Goal: Use online tool/utility: Utilize a website feature to perform a specific function

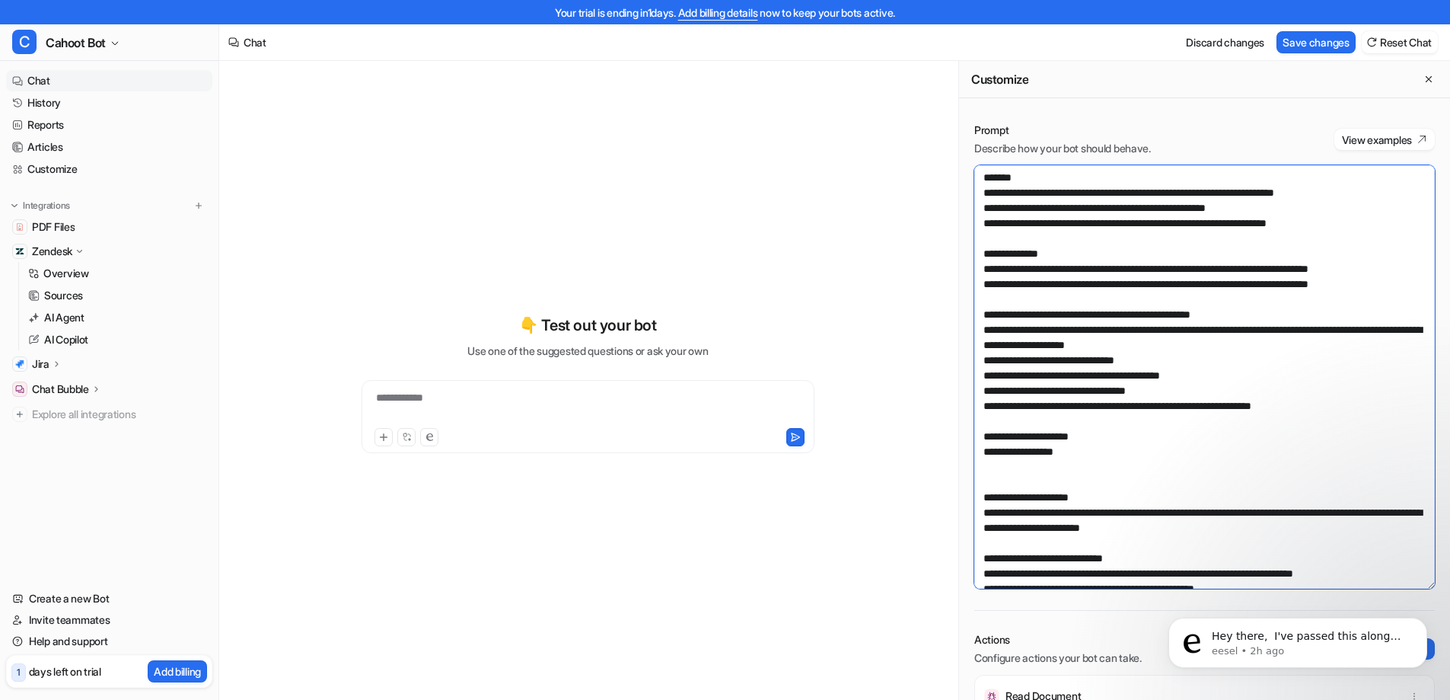
click at [1125, 311] on textarea at bounding box center [1205, 376] width 461 height 423
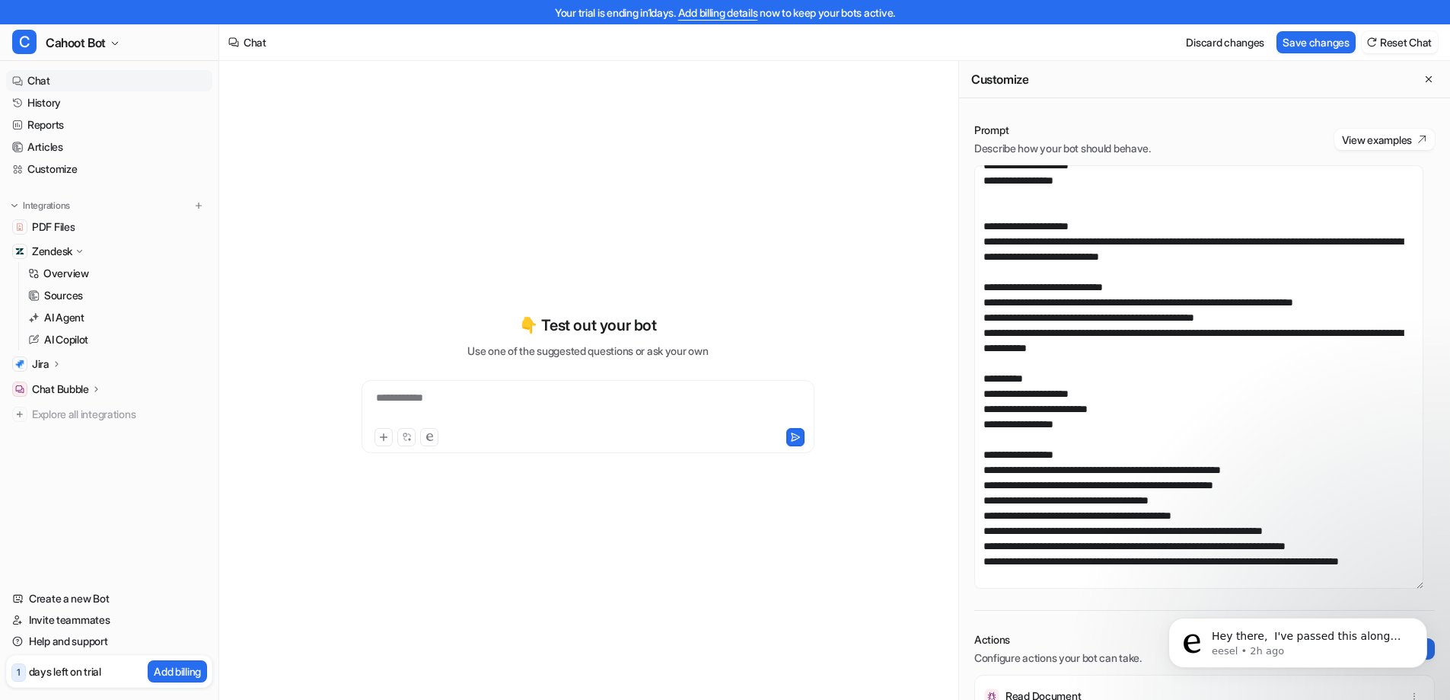
click at [889, 317] on div "**********" at bounding box center [588, 392] width 738 height 663
click at [1063, 295] on textarea at bounding box center [1199, 376] width 449 height 423
click at [927, 157] on div "**********" at bounding box center [834, 392] width 1231 height 663
click at [1015, 223] on textarea at bounding box center [1199, 376] width 449 height 423
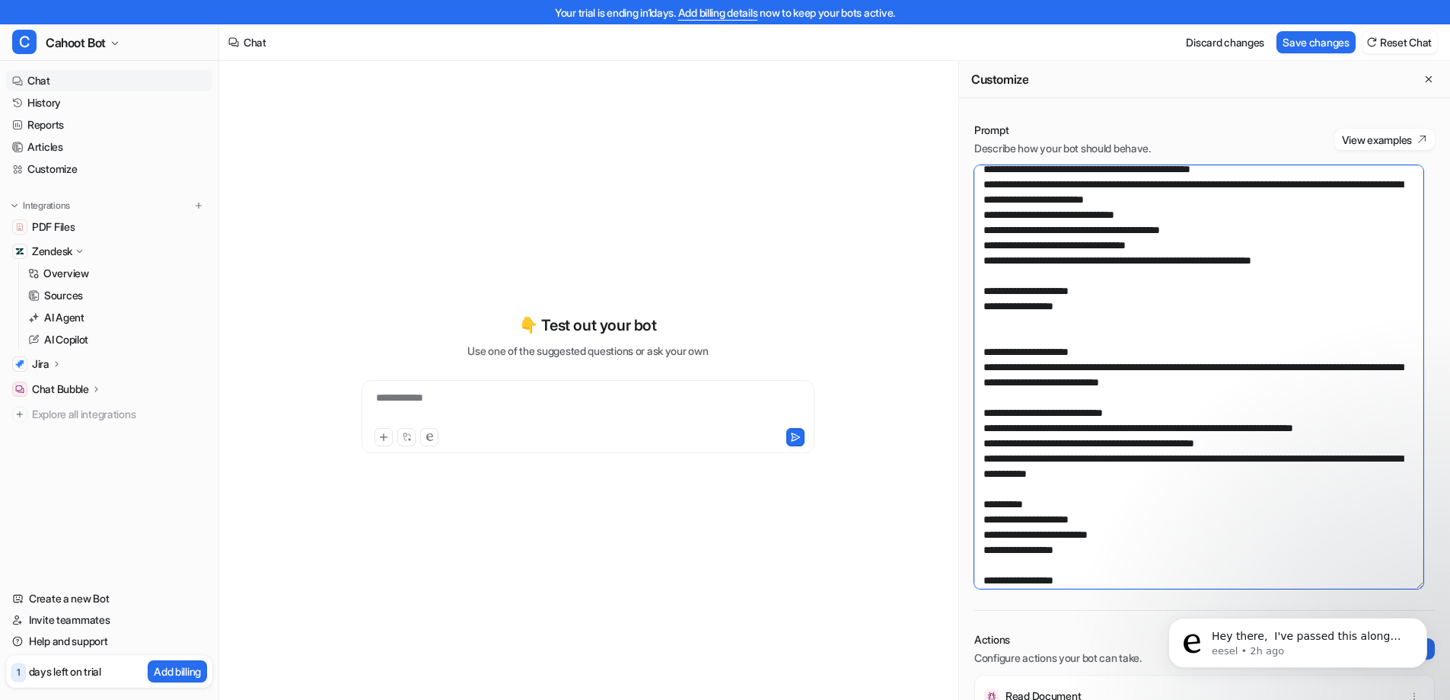
scroll to position [0, 0]
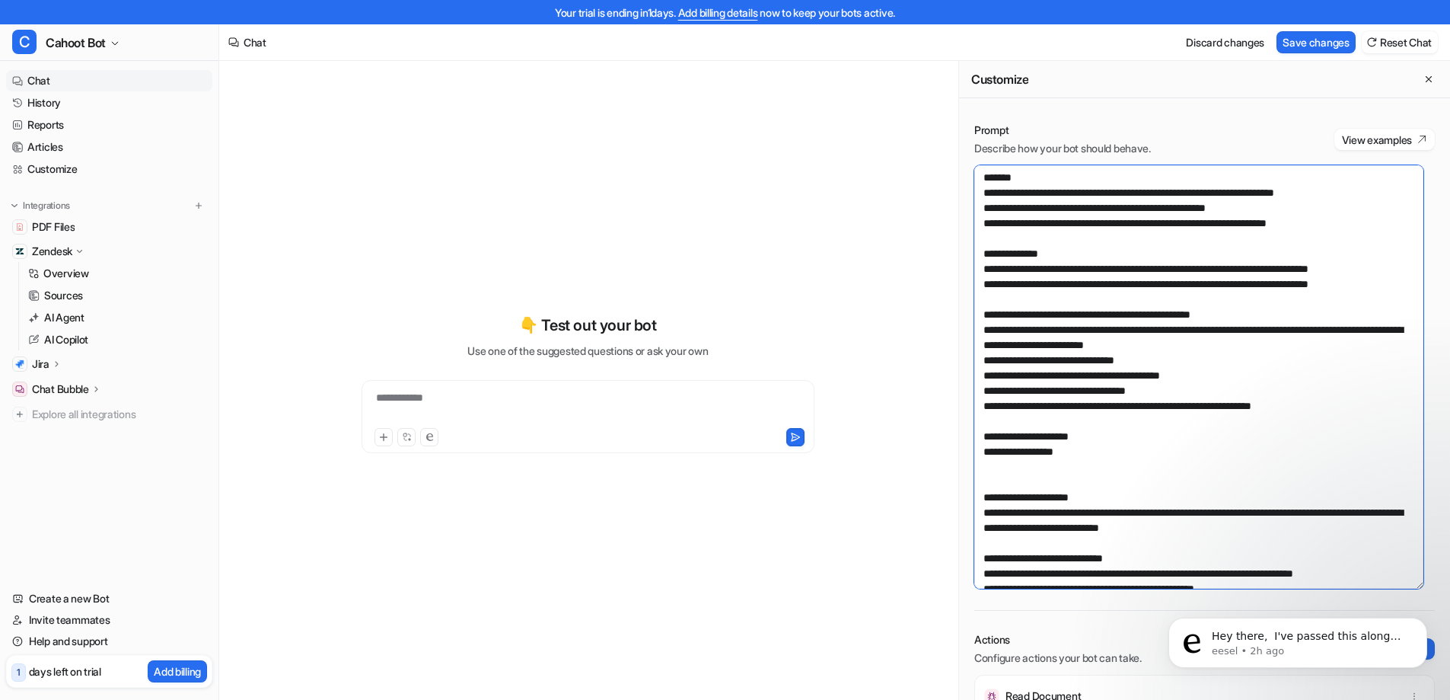
click at [1012, 212] on textarea at bounding box center [1199, 376] width 449 height 423
click at [1154, 292] on textarea at bounding box center [1199, 376] width 449 height 423
drag, startPoint x: 1402, startPoint y: 284, endPoint x: 947, endPoint y: 168, distance: 469.0
click at [947, 168] on div "**********" at bounding box center [834, 392] width 1231 height 663
click at [1077, 259] on textarea at bounding box center [1199, 376] width 449 height 423
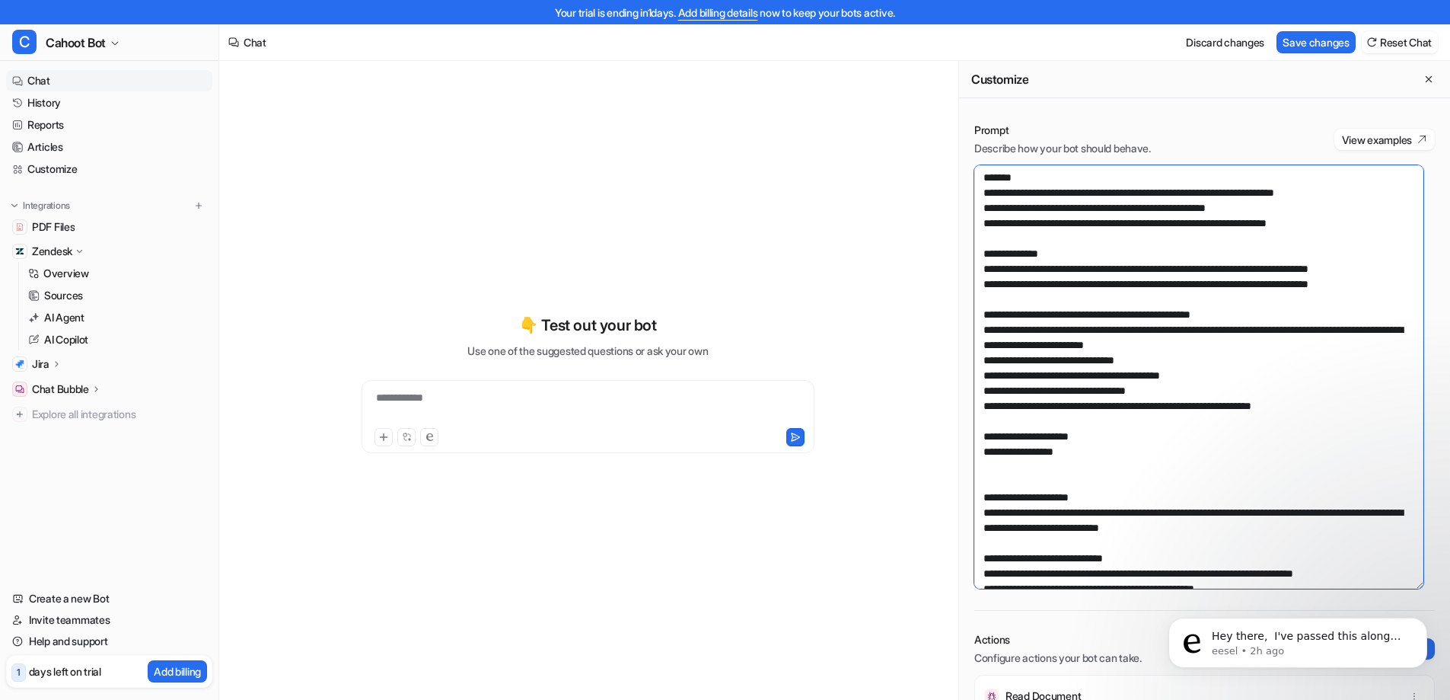
drag, startPoint x: 1371, startPoint y: 224, endPoint x: 990, endPoint y: 168, distance: 385.5
click at [990, 168] on textarea at bounding box center [1199, 376] width 449 height 423
click at [448, 120] on div "**********" at bounding box center [588, 392] width 560 height 663
click at [1116, 400] on textarea at bounding box center [1199, 376] width 449 height 423
drag, startPoint x: 1347, startPoint y: 404, endPoint x: 956, endPoint y: 180, distance: 450.8
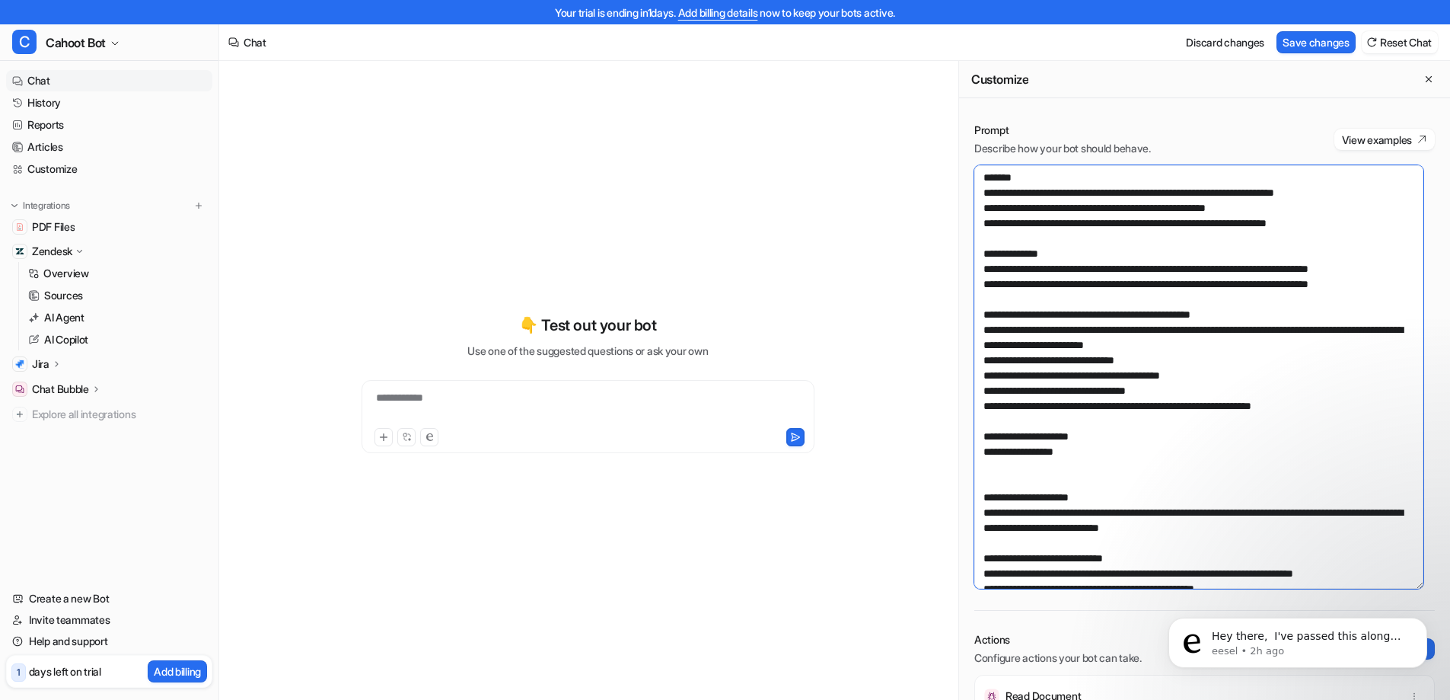
click at [956, 180] on div "**********" at bounding box center [834, 392] width 1231 height 663
click at [1051, 195] on textarea at bounding box center [1199, 376] width 449 height 423
drag, startPoint x: 984, startPoint y: 177, endPoint x: 1321, endPoint y: 352, distance: 379.7
click at [1321, 352] on textarea at bounding box center [1199, 376] width 449 height 423
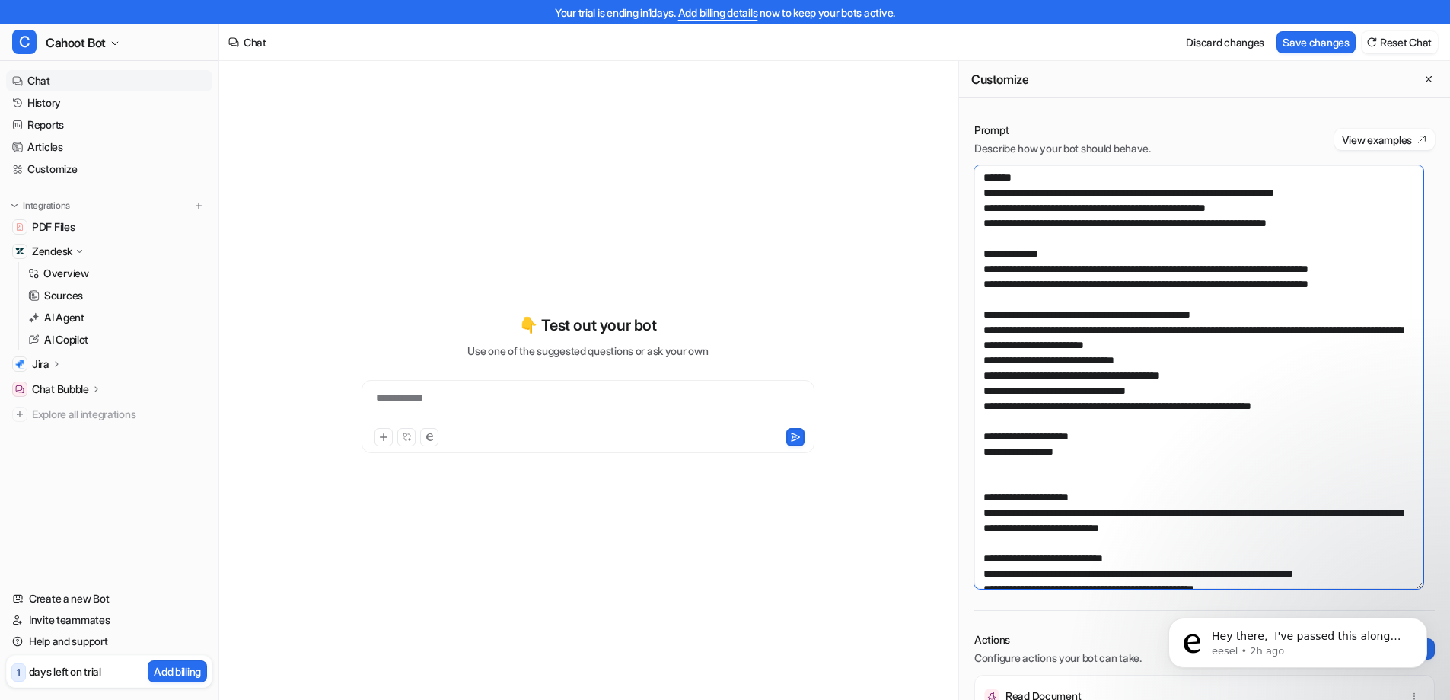
drag, startPoint x: 1306, startPoint y: 348, endPoint x: 950, endPoint y: 171, distance: 397.0
click at [950, 171] on div "**********" at bounding box center [834, 392] width 1231 height 663
click at [1053, 247] on textarea at bounding box center [1199, 376] width 449 height 423
click at [587, 185] on div "**********" at bounding box center [588, 384] width 560 height 490
click at [486, 132] on div "**********" at bounding box center [588, 392] width 560 height 663
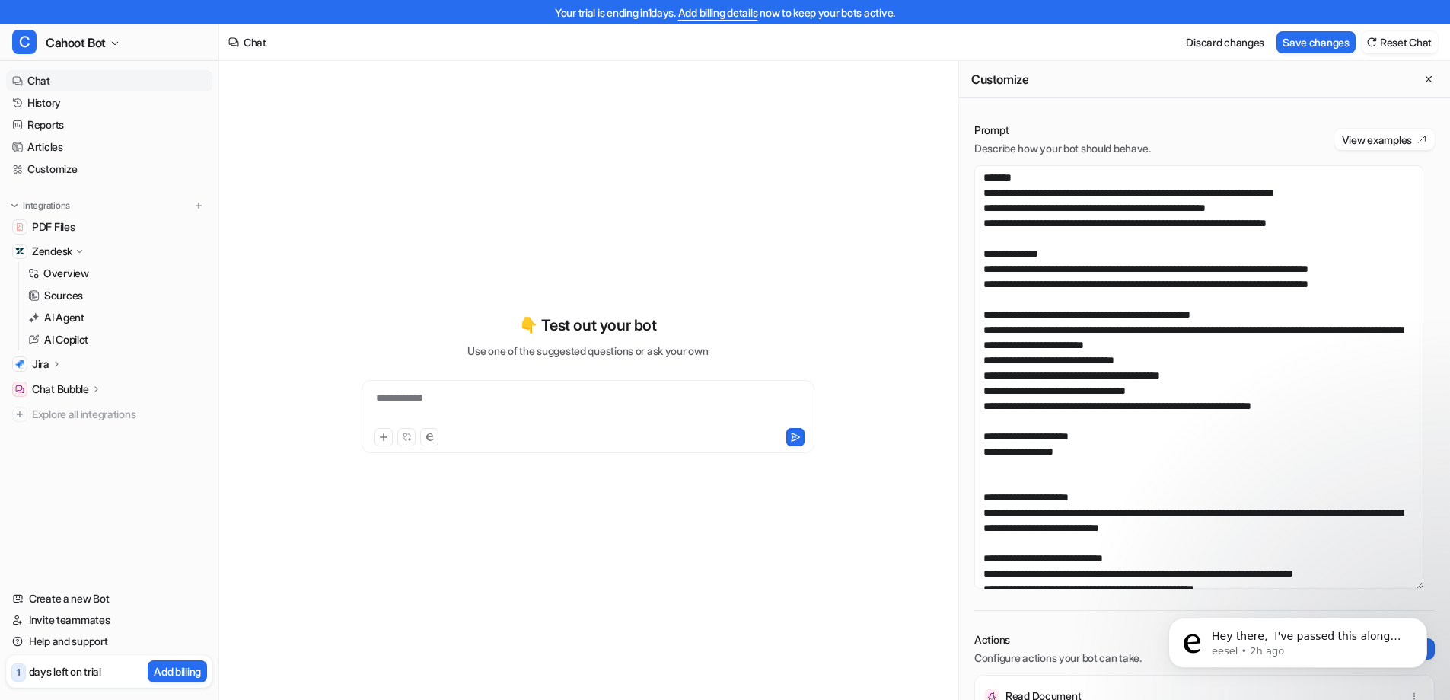
click at [536, 196] on div "**********" at bounding box center [588, 384] width 560 height 490
click at [591, 96] on div "**********" at bounding box center [588, 392] width 560 height 663
click at [587, 99] on div "**********" at bounding box center [588, 392] width 560 height 663
click at [839, 165] on div "**********" at bounding box center [588, 384] width 560 height 490
click at [1201, 298] on textarea at bounding box center [1199, 376] width 449 height 423
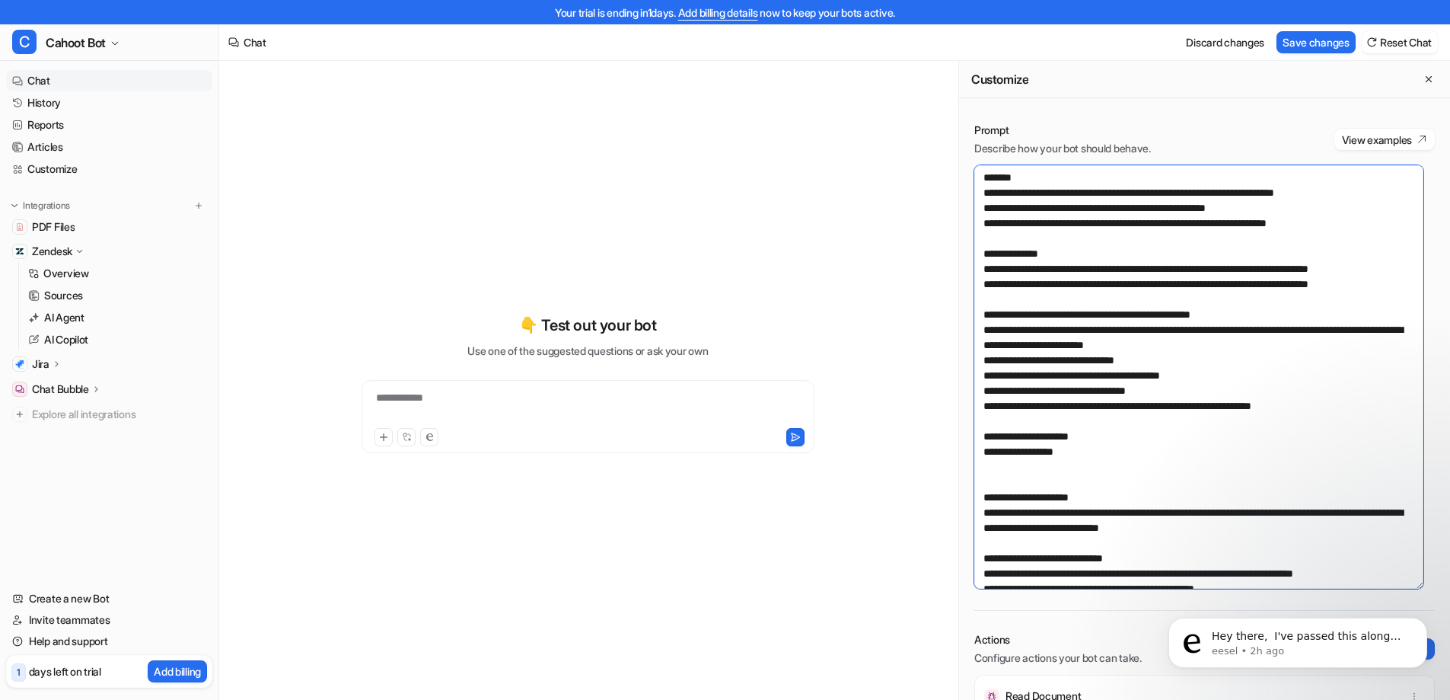
click at [1085, 193] on textarea at bounding box center [1199, 376] width 449 height 423
drag, startPoint x: 980, startPoint y: 176, endPoint x: 1322, endPoint y: 455, distance: 442.1
click at [1322, 455] on textarea at bounding box center [1199, 376] width 449 height 423
click at [1211, 471] on textarea at bounding box center [1199, 376] width 449 height 423
drag, startPoint x: 1086, startPoint y: 458, endPoint x: 908, endPoint y: 96, distance: 403.1
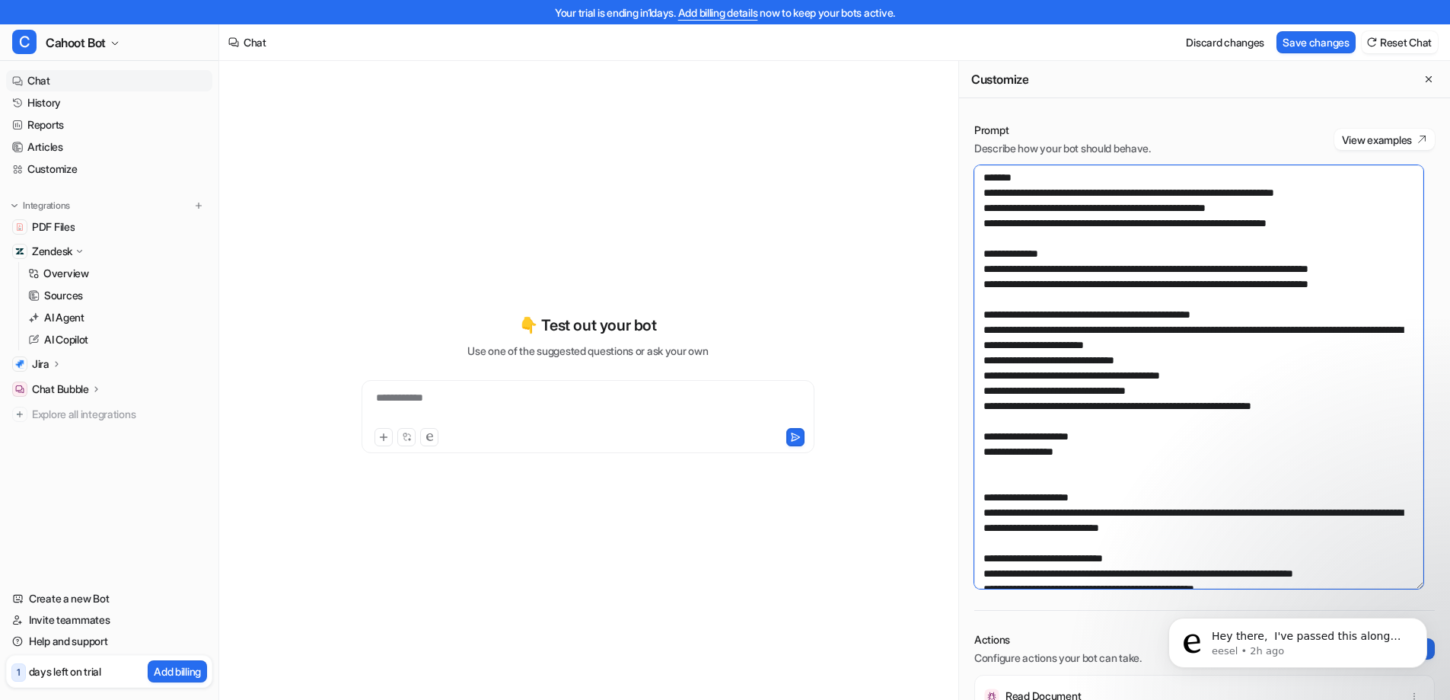
click at [908, 96] on div "**********" at bounding box center [834, 392] width 1231 height 663
click at [759, 136] on div "**********" at bounding box center [588, 392] width 560 height 663
click at [557, 97] on div "**********" at bounding box center [588, 392] width 560 height 663
click at [491, 95] on div "**********" at bounding box center [588, 392] width 560 height 663
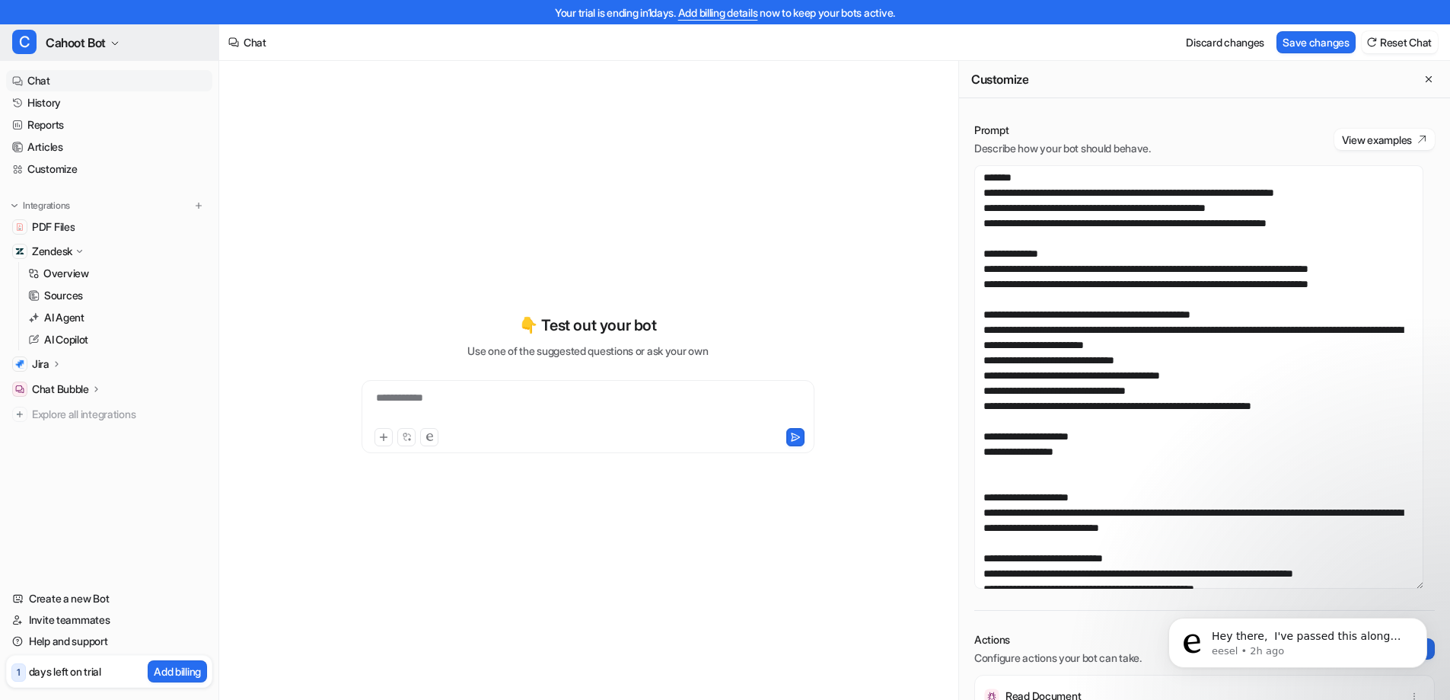
click at [106, 37] on span "Cahoot Bot" at bounding box center [76, 42] width 60 height 21
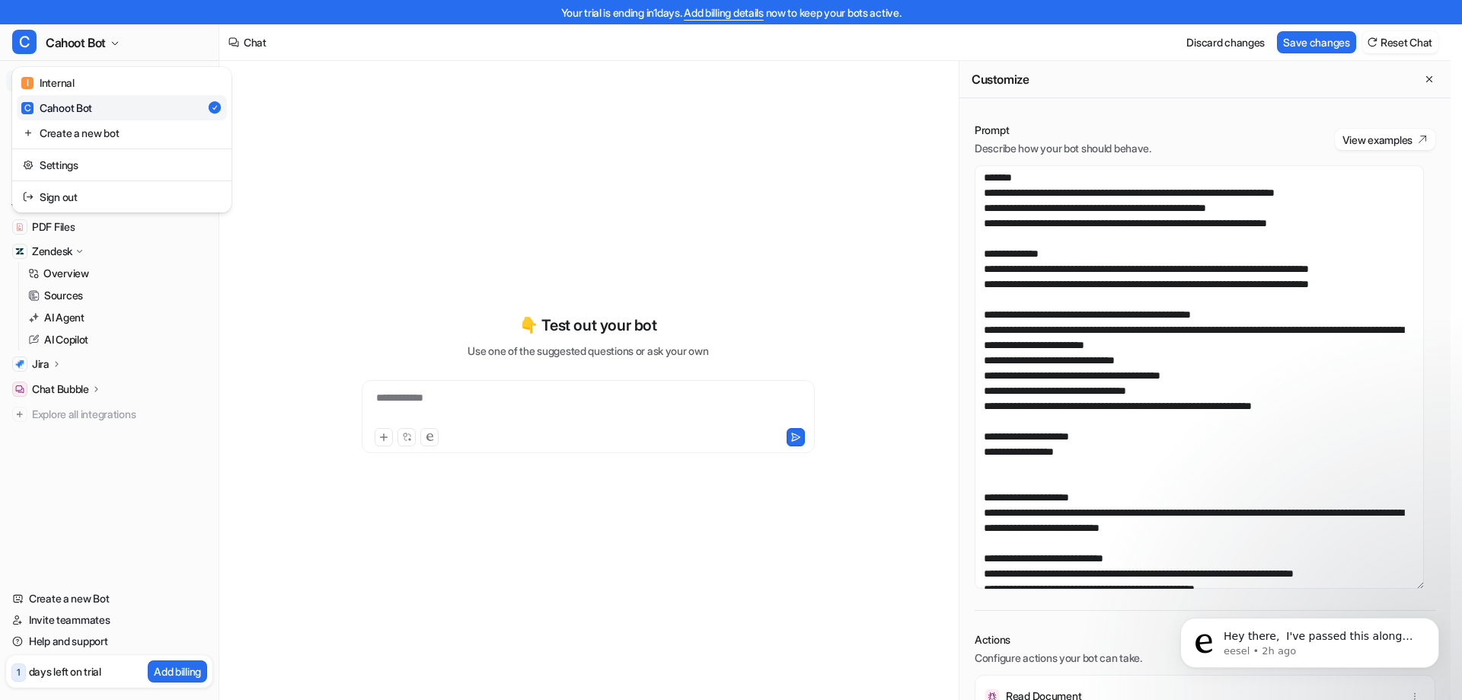
click at [503, 125] on div "**********" at bounding box center [725, 350] width 1450 height 700
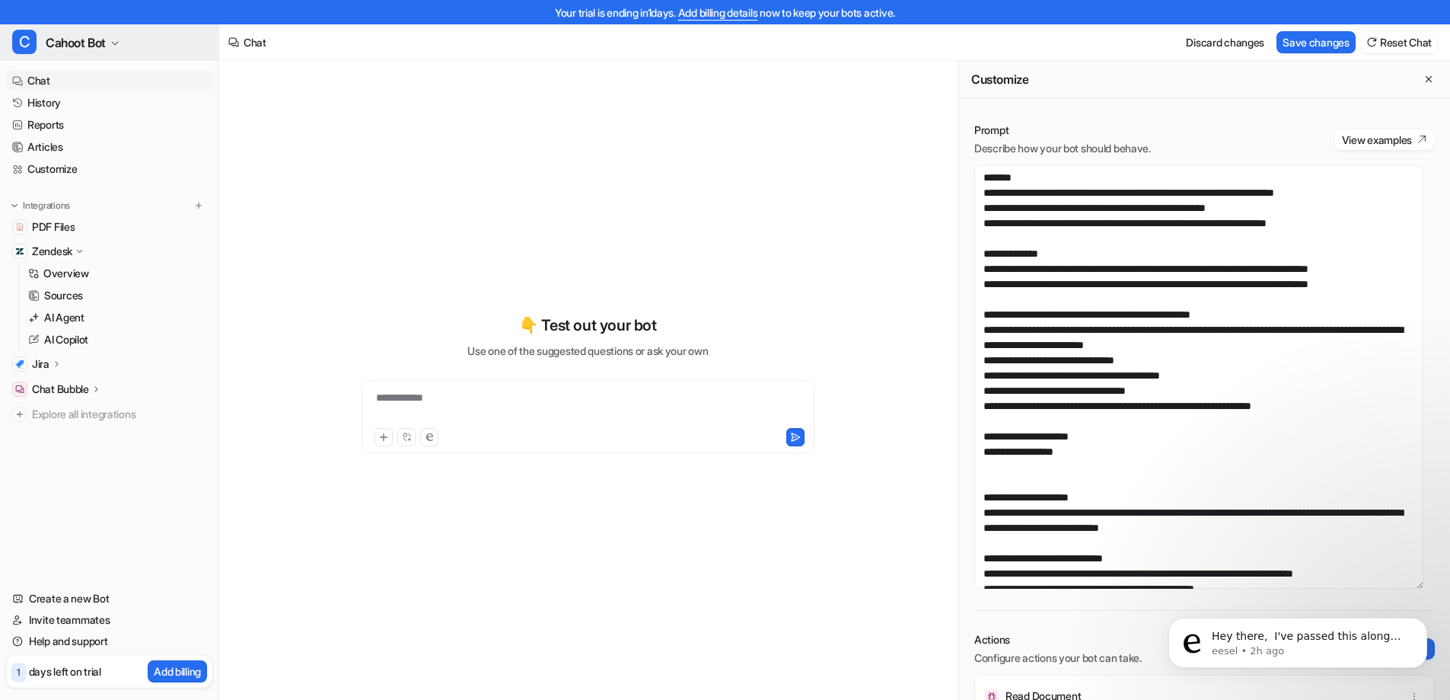
click at [120, 43] on icon "button" at bounding box center [114, 43] width 9 height 9
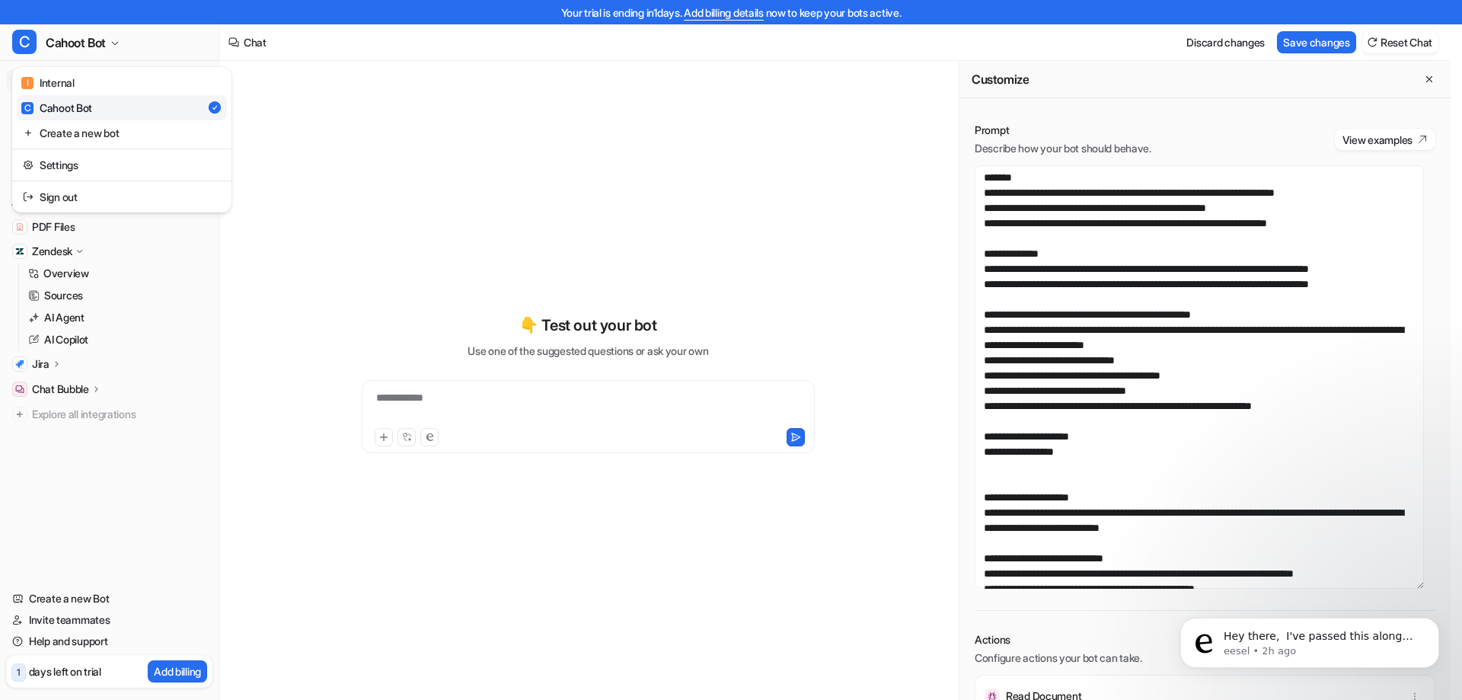
click at [381, 95] on div "**********" at bounding box center [725, 350] width 1450 height 700
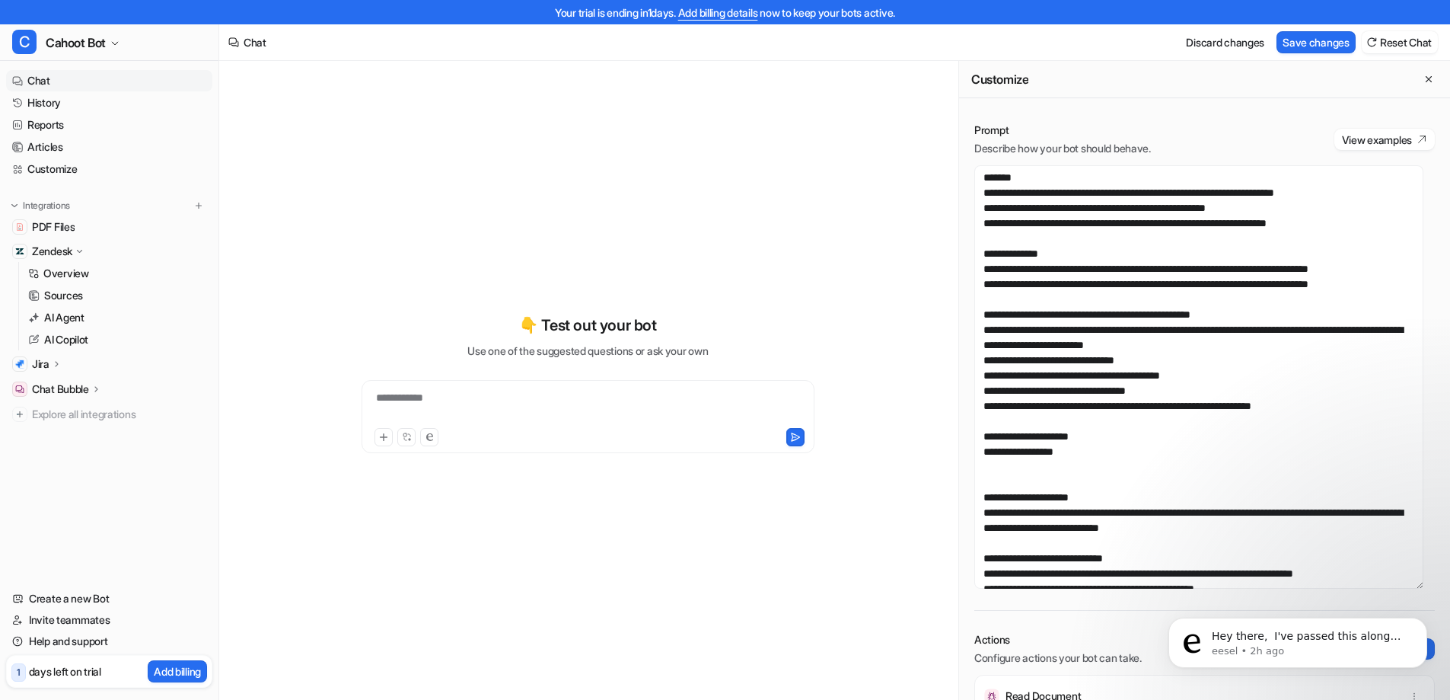
click at [403, 121] on div "**********" at bounding box center [588, 392] width 560 height 663
click at [328, 209] on div "**********" at bounding box center [588, 384] width 560 height 490
click at [488, 182] on div "**********" at bounding box center [588, 384] width 560 height 490
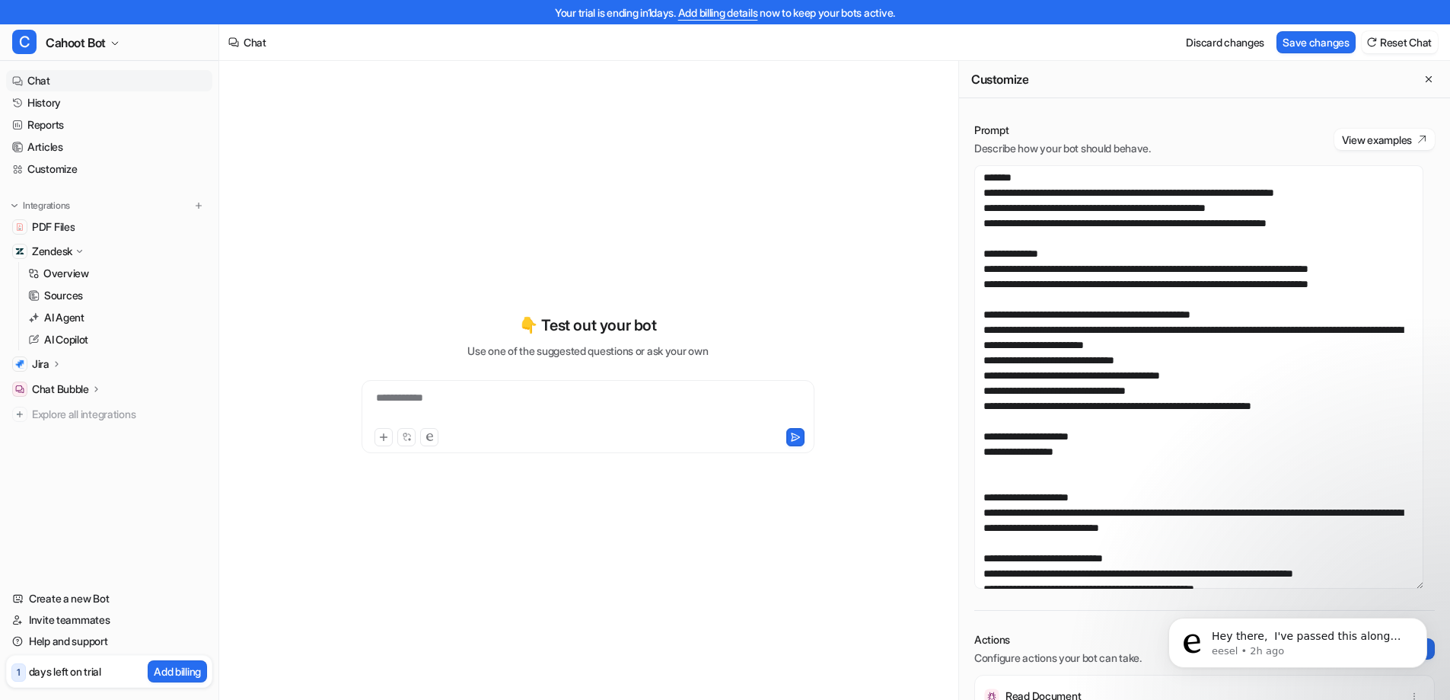
click at [584, 122] on div "**********" at bounding box center [588, 392] width 560 height 663
click at [498, 234] on div "**********" at bounding box center [588, 384] width 560 height 490
click at [1096, 308] on textarea at bounding box center [1199, 376] width 449 height 423
click at [1177, 285] on textarea at bounding box center [1199, 376] width 449 height 423
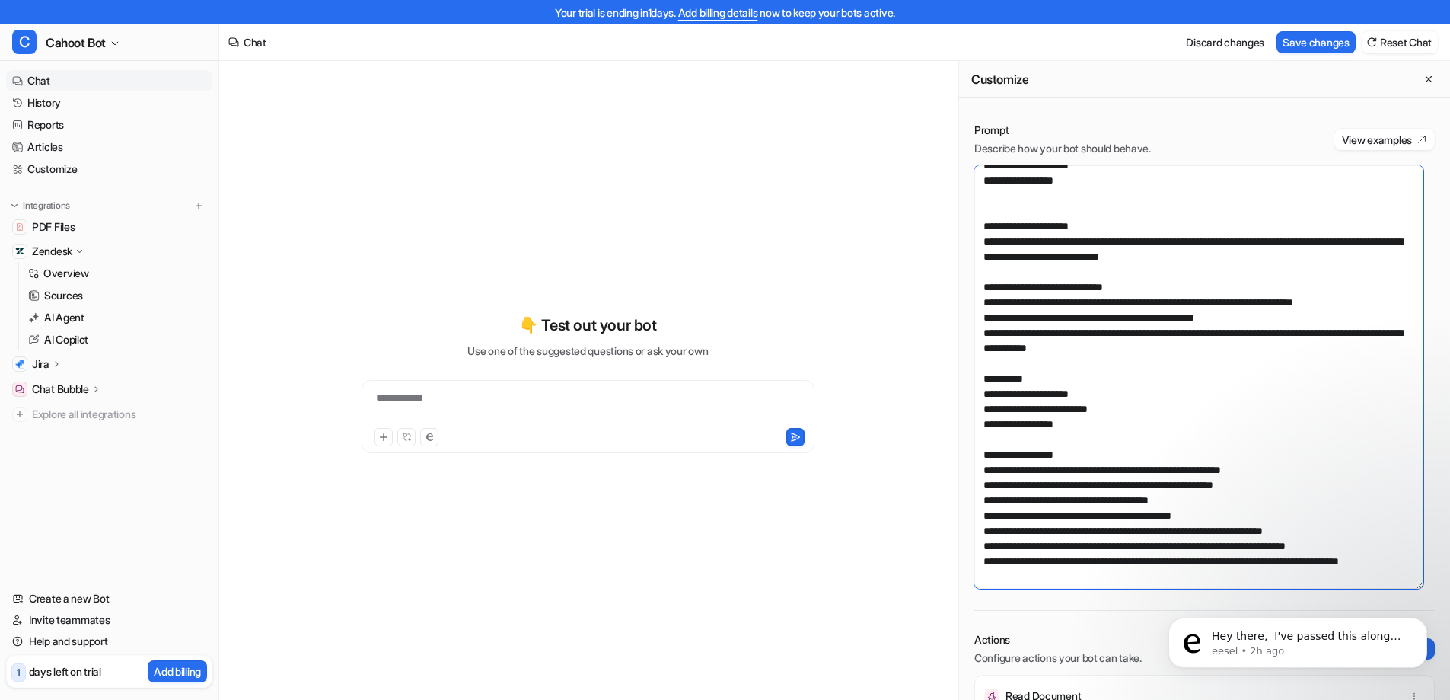
scroll to position [301, 0]
click at [448, 271] on div "**********" at bounding box center [588, 384] width 560 height 490
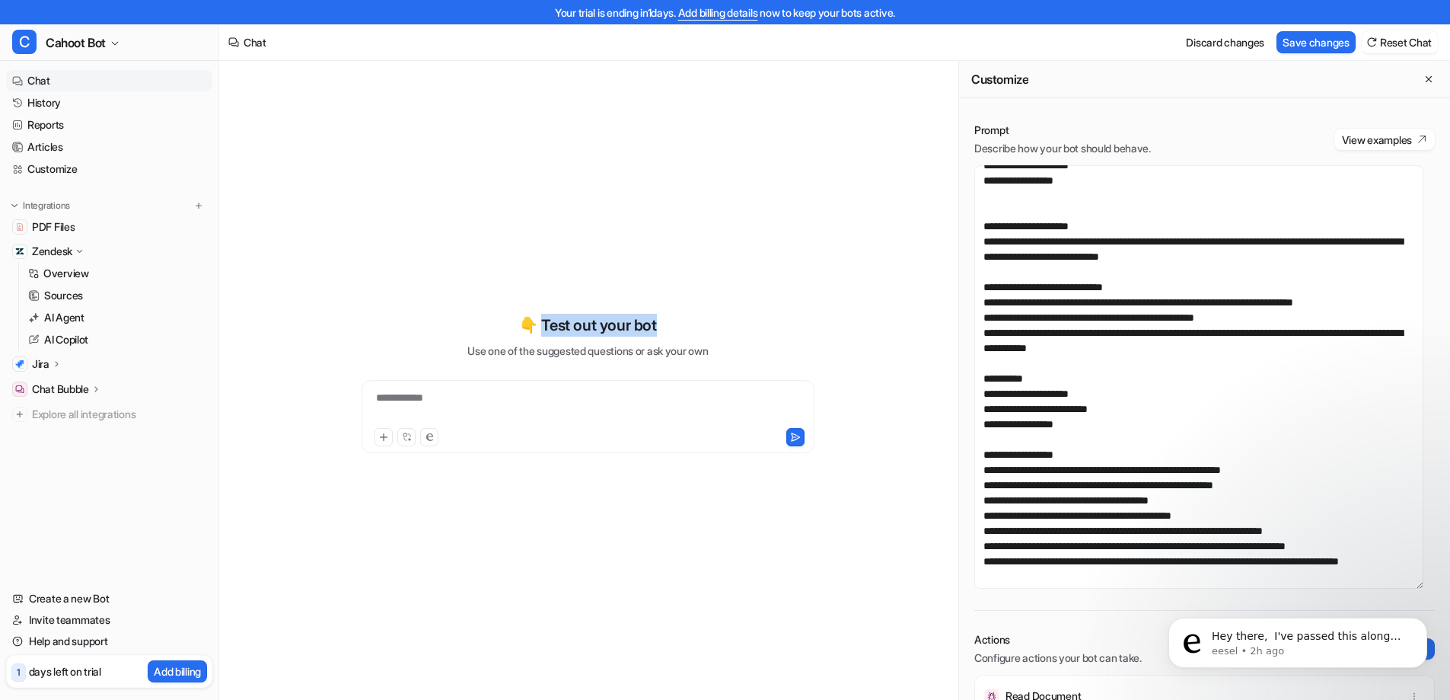
drag, startPoint x: 541, startPoint y: 323, endPoint x: 662, endPoint y: 319, distance: 121.1
click at [662, 319] on div "👇 Test out your bot Use one of the suggested questions or ask your own" at bounding box center [587, 336] width 241 height 45
click at [612, 215] on div "**********" at bounding box center [588, 384] width 560 height 490
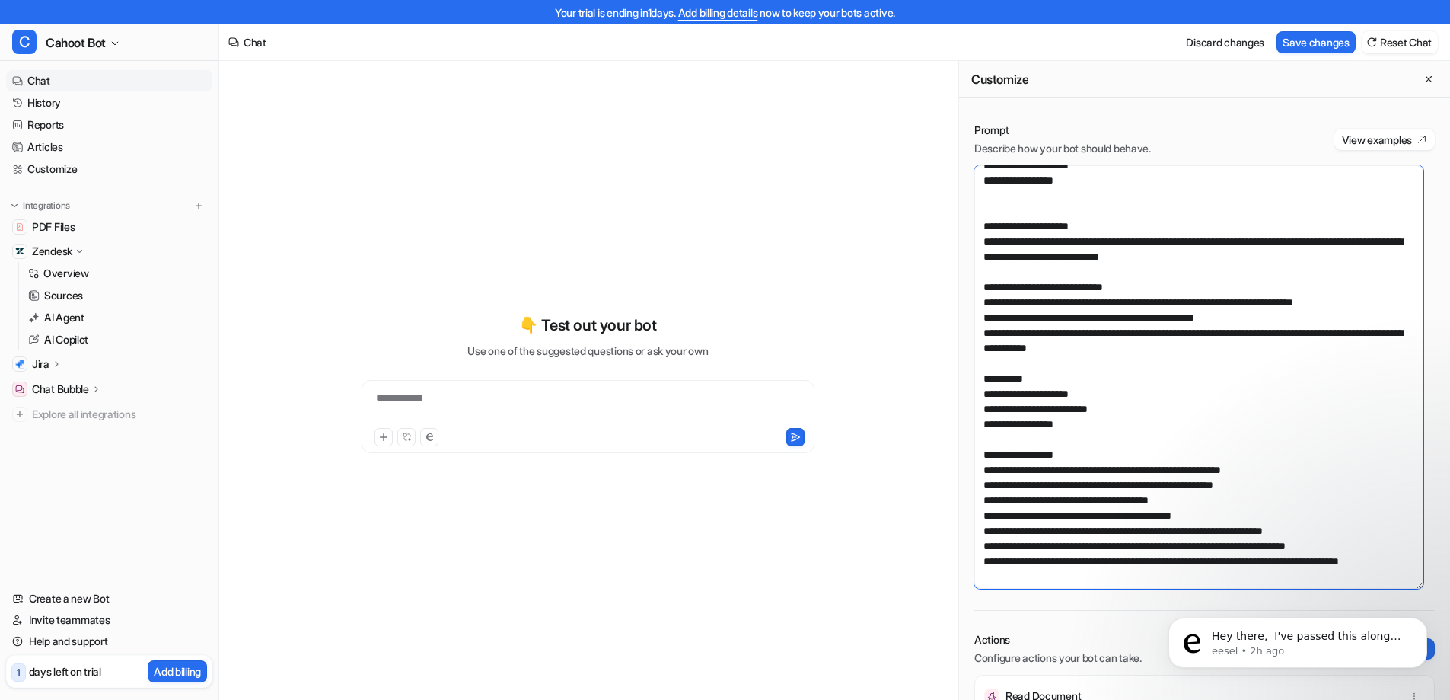
click at [1165, 322] on textarea at bounding box center [1199, 376] width 449 height 423
click at [1118, 389] on textarea at bounding box center [1199, 376] width 449 height 423
click at [1086, 395] on textarea at bounding box center [1199, 376] width 449 height 423
click at [1142, 379] on textarea at bounding box center [1199, 376] width 449 height 423
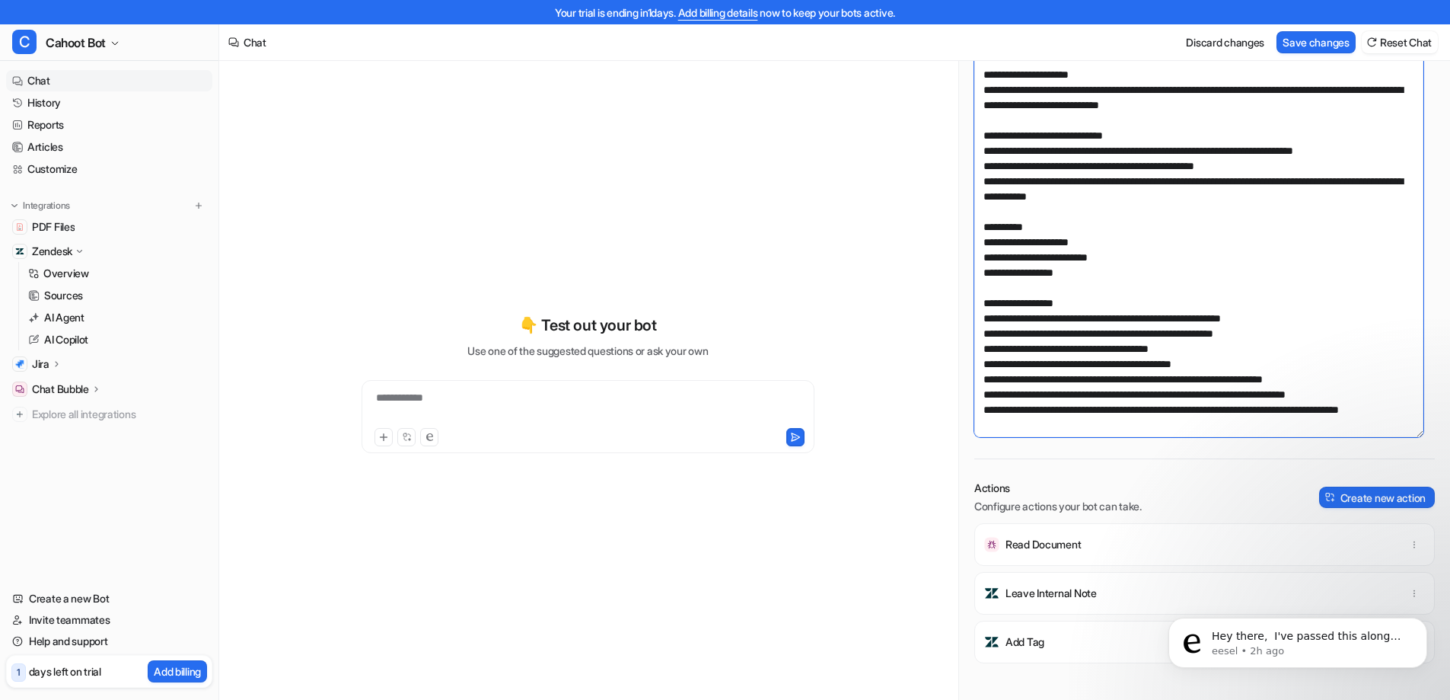
scroll to position [152, 0]
drag, startPoint x: 994, startPoint y: 286, endPoint x: 1142, endPoint y: 291, distance: 147.8
click at [1142, 291] on textarea at bounding box center [1199, 224] width 449 height 423
click at [1036, 228] on textarea at bounding box center [1199, 224] width 449 height 423
click at [1033, 293] on textarea at bounding box center [1199, 224] width 449 height 423
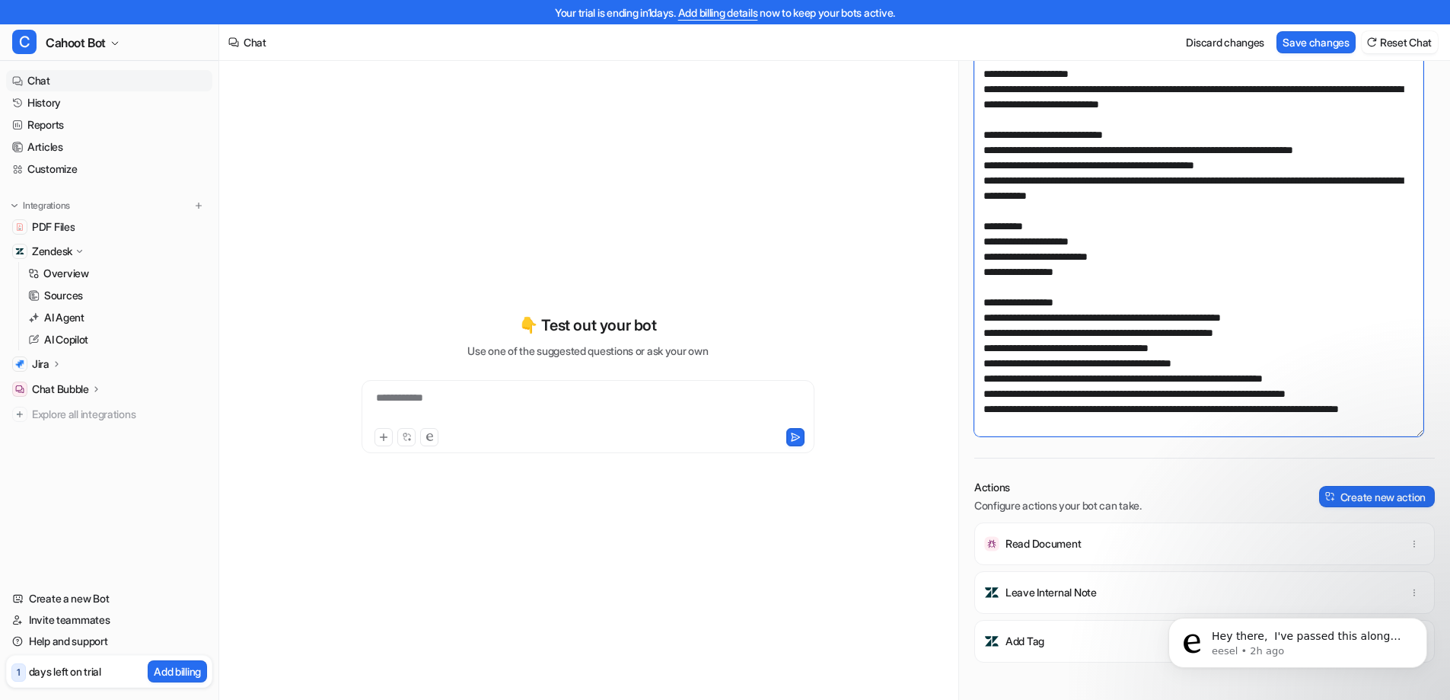
click at [1125, 273] on textarea at bounding box center [1199, 224] width 449 height 423
click at [1113, 228] on textarea at bounding box center [1199, 224] width 449 height 423
click at [1147, 225] on textarea at bounding box center [1199, 224] width 449 height 423
click at [1113, 214] on textarea at bounding box center [1199, 224] width 449 height 423
click at [1154, 174] on textarea at bounding box center [1199, 224] width 449 height 423
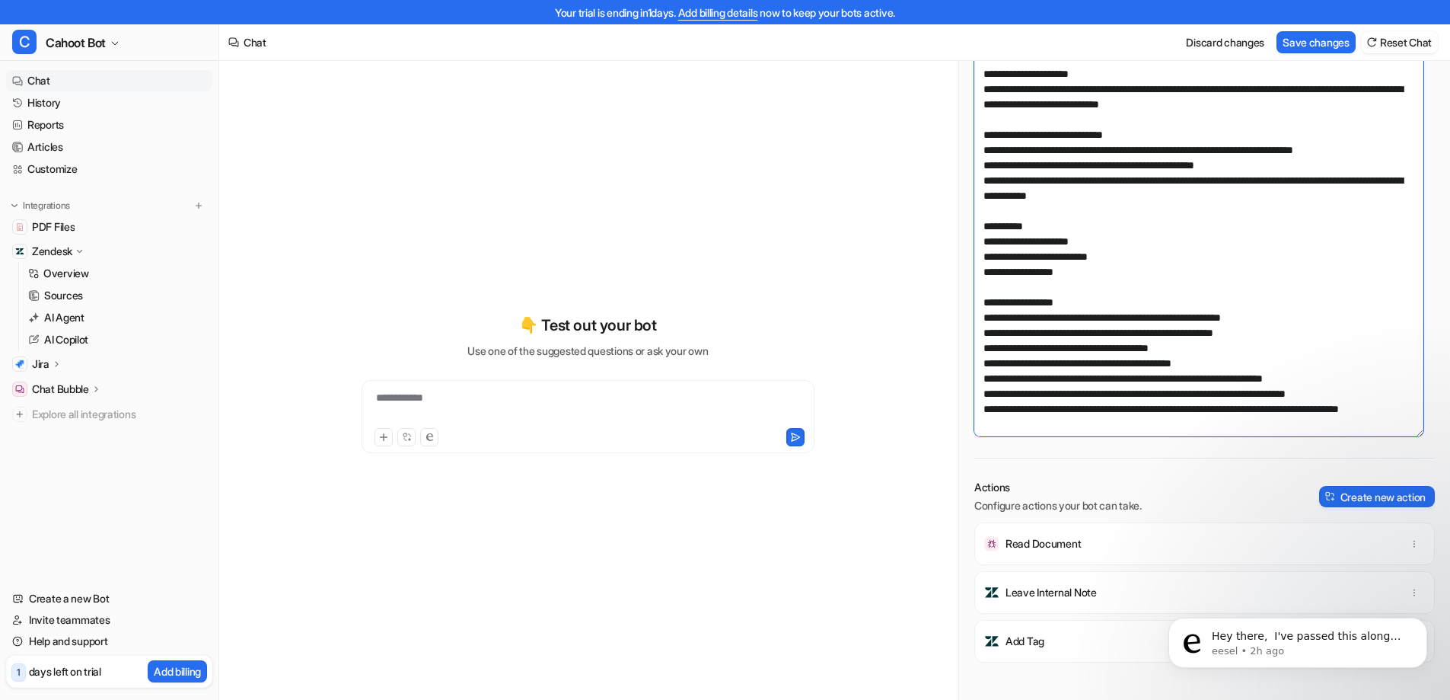
click at [1155, 160] on textarea at bounding box center [1199, 224] width 449 height 423
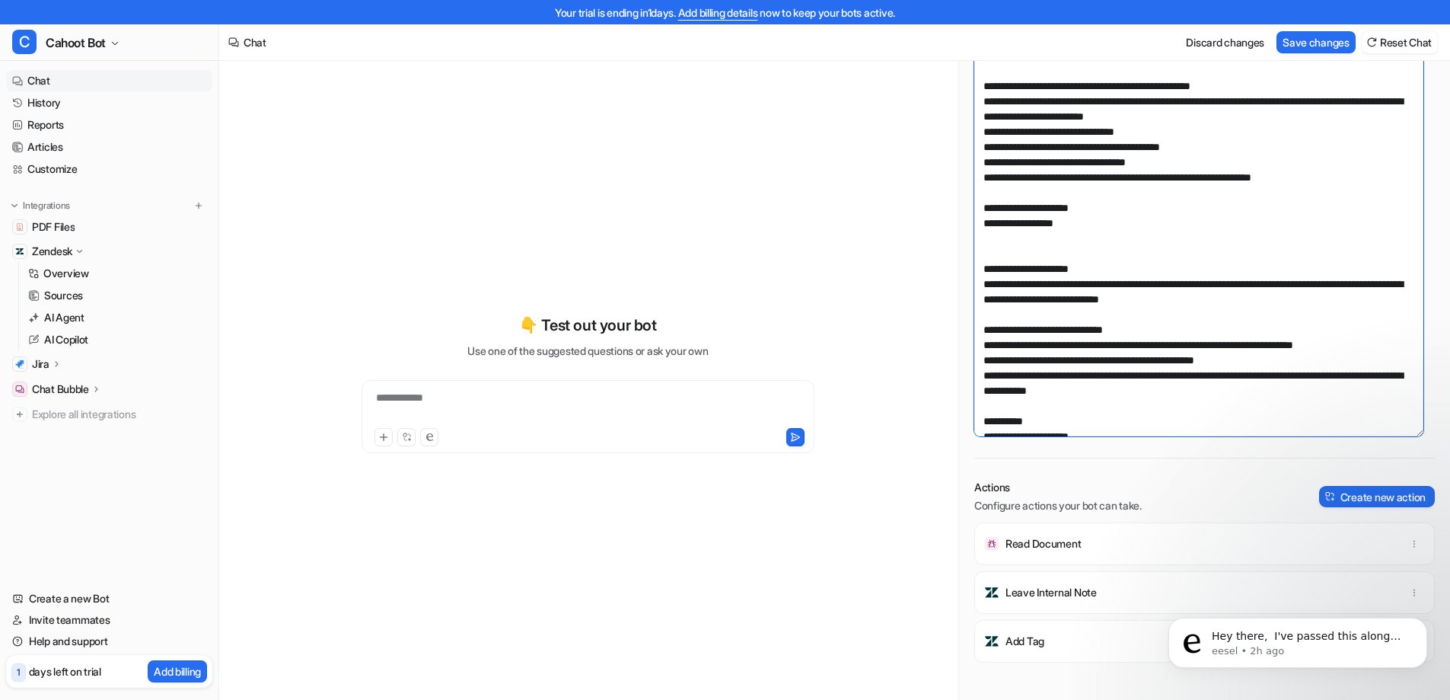
scroll to position [73, 0]
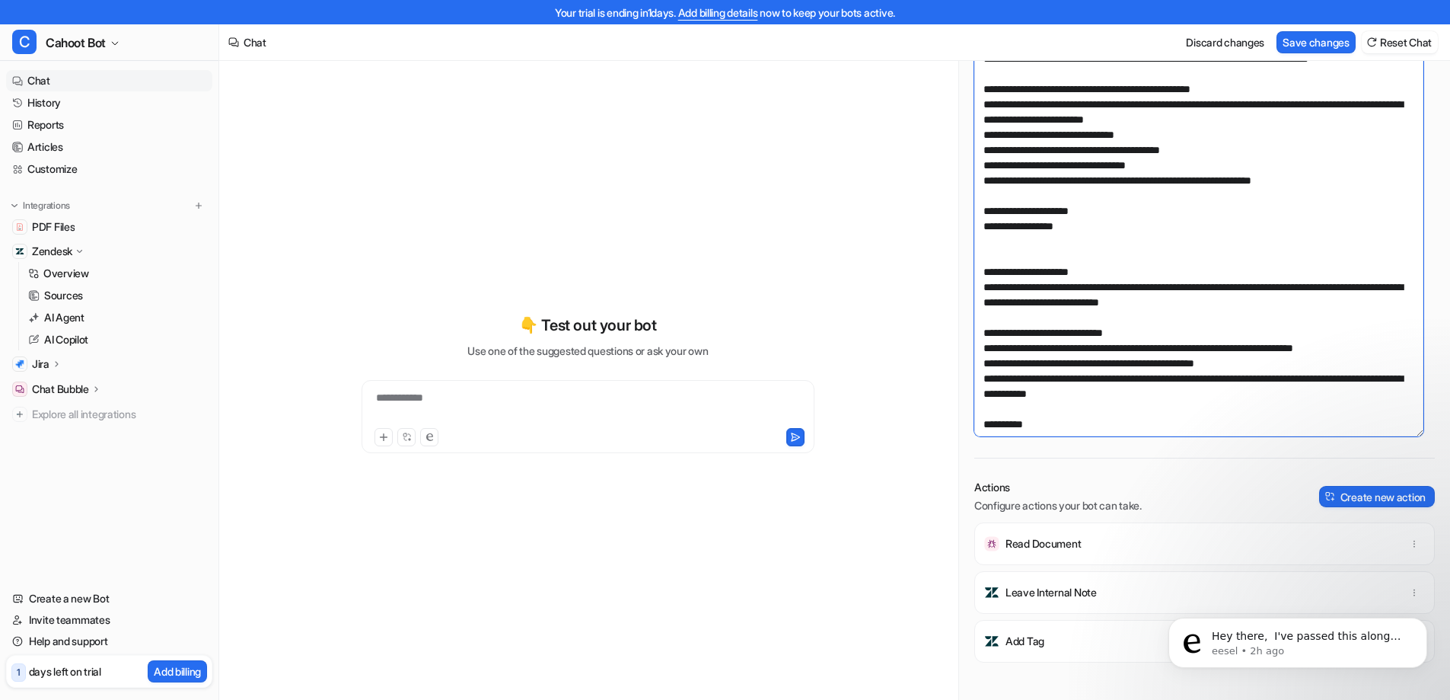
click at [1134, 237] on textarea at bounding box center [1199, 224] width 449 height 423
click at [1114, 225] on textarea at bounding box center [1199, 224] width 449 height 423
click at [1286, 155] on textarea at bounding box center [1199, 224] width 449 height 423
click at [1211, 137] on textarea at bounding box center [1199, 224] width 449 height 423
click at [1227, 145] on textarea at bounding box center [1199, 224] width 449 height 423
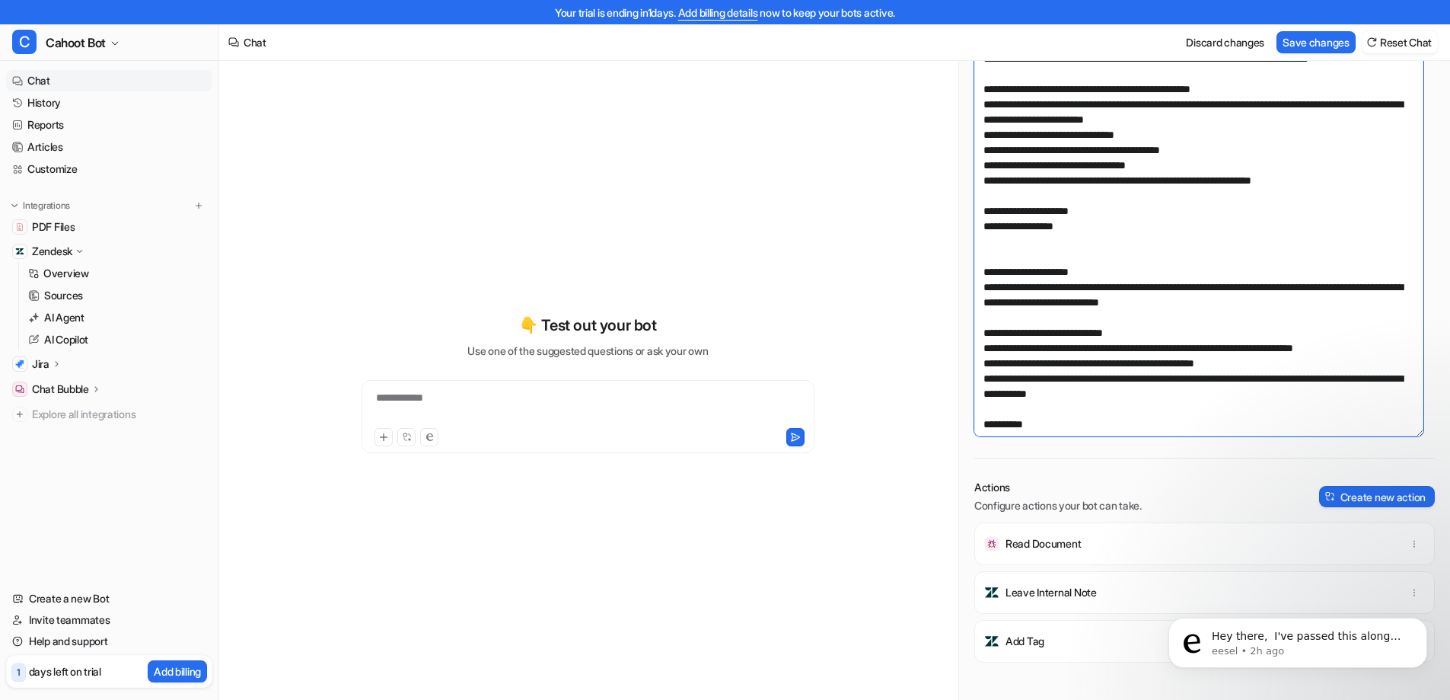
click at [1278, 120] on textarea at bounding box center [1199, 224] width 449 height 423
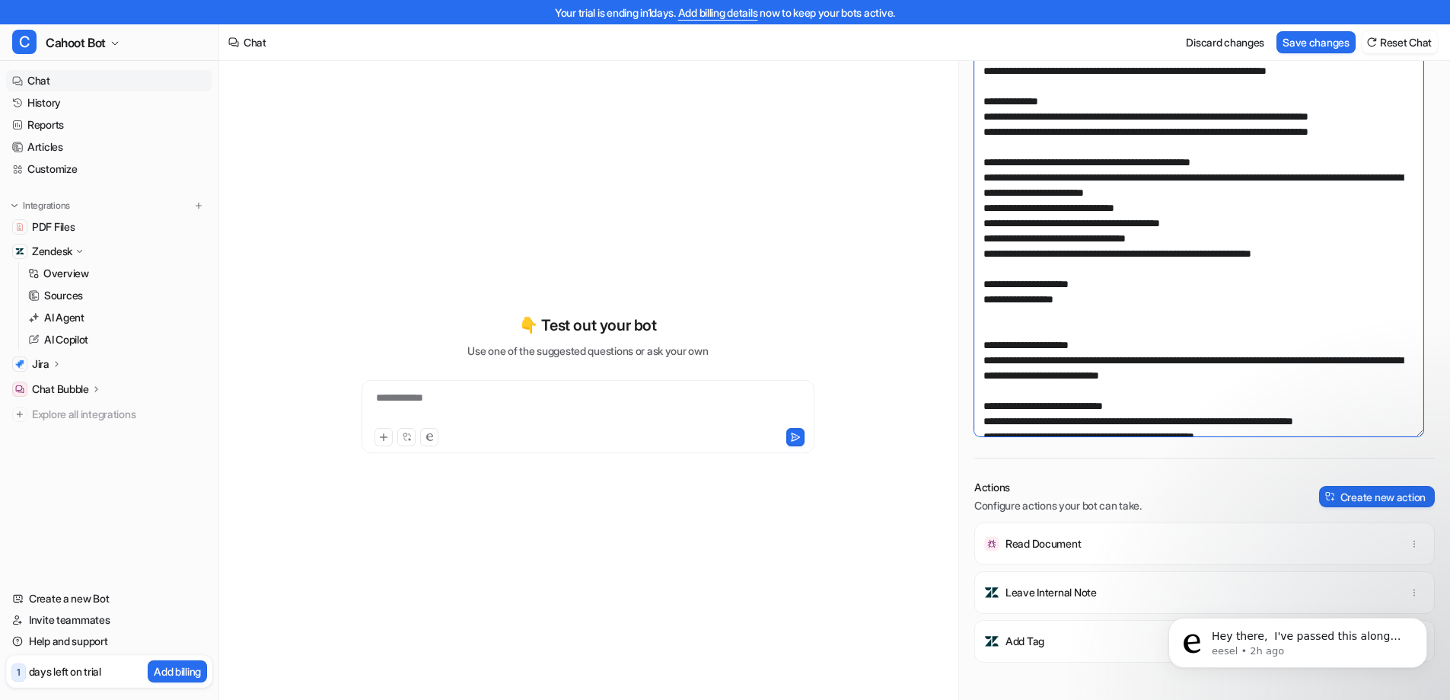
scroll to position [0, 0]
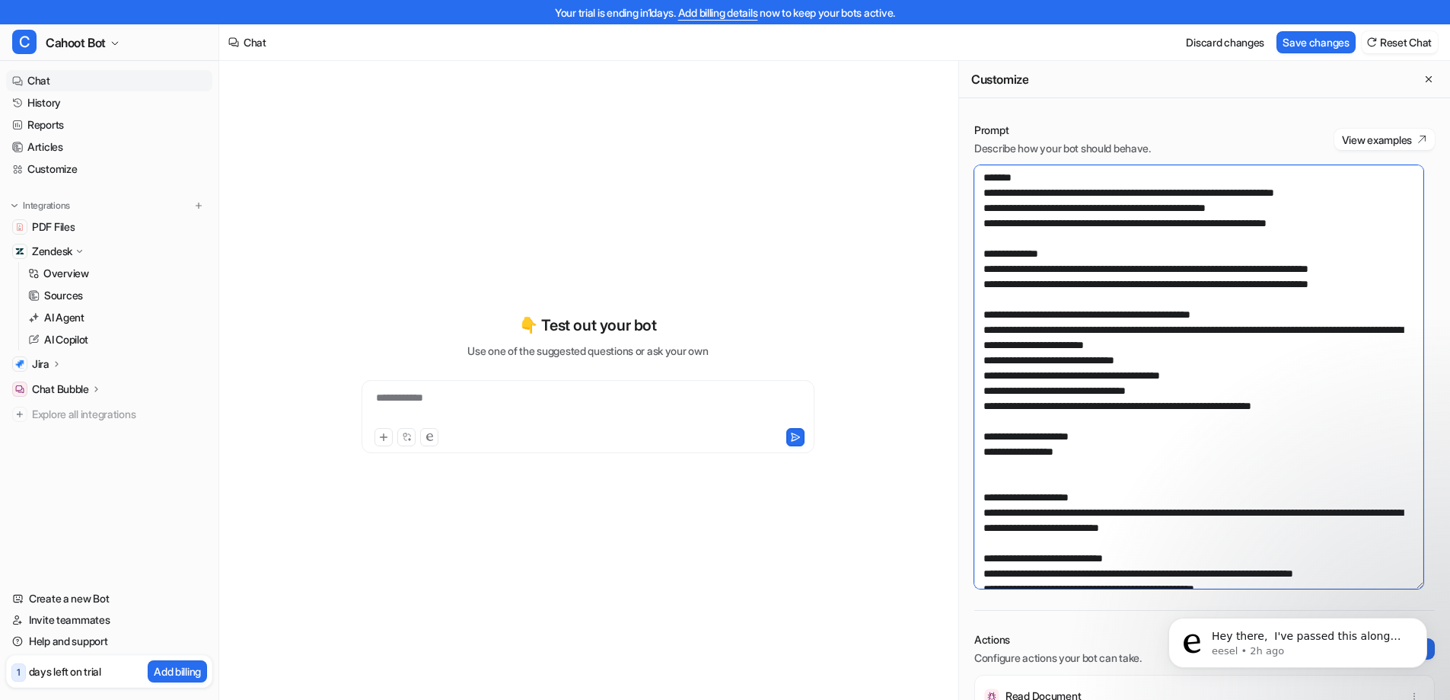
click at [1151, 183] on textarea at bounding box center [1199, 376] width 449 height 423
click at [1141, 328] on textarea at bounding box center [1199, 376] width 449 height 423
click at [1197, 385] on textarea at bounding box center [1199, 376] width 449 height 423
click at [1201, 365] on textarea at bounding box center [1199, 376] width 449 height 423
click at [1294, 342] on textarea at bounding box center [1199, 376] width 449 height 423
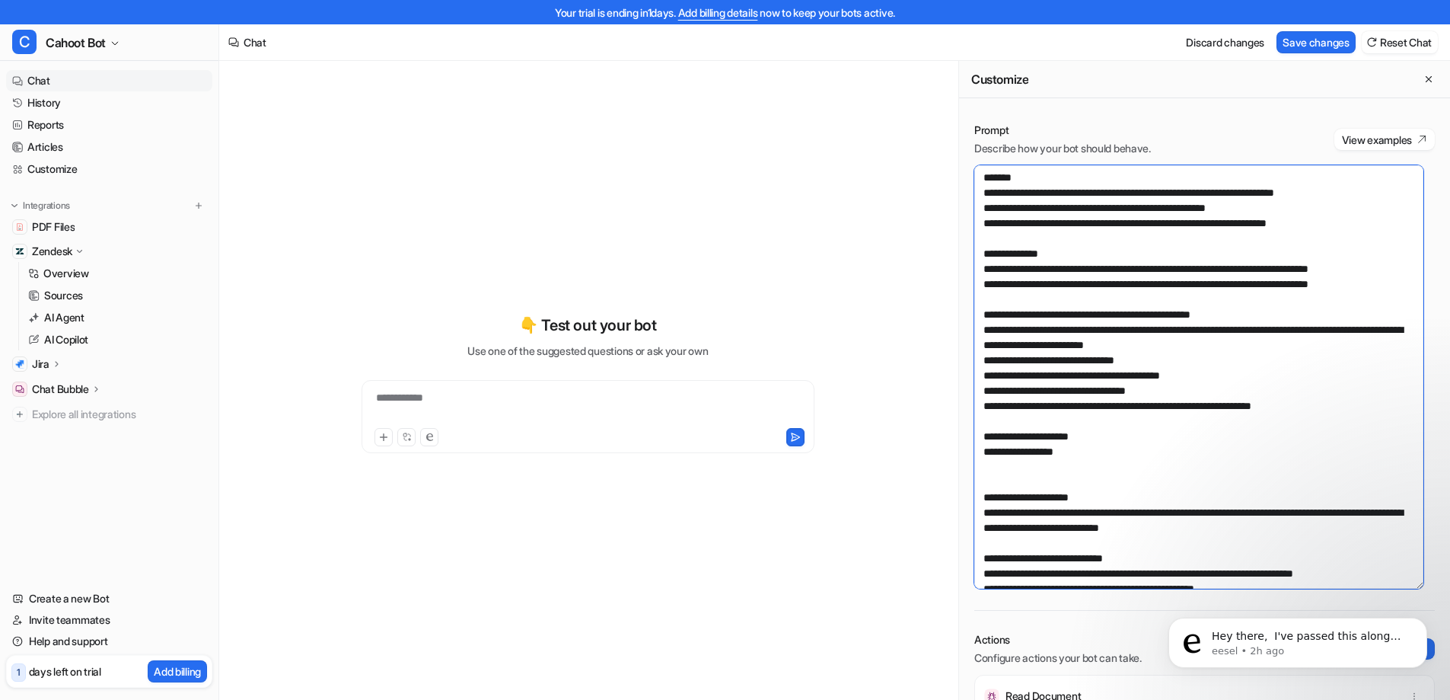
click at [1226, 359] on textarea at bounding box center [1199, 376] width 449 height 423
click at [1229, 370] on textarea at bounding box center [1199, 376] width 449 height 423
click at [1225, 363] on textarea at bounding box center [1199, 376] width 449 height 423
click at [1313, 343] on textarea at bounding box center [1199, 376] width 449 height 423
click at [1195, 361] on textarea at bounding box center [1199, 376] width 449 height 423
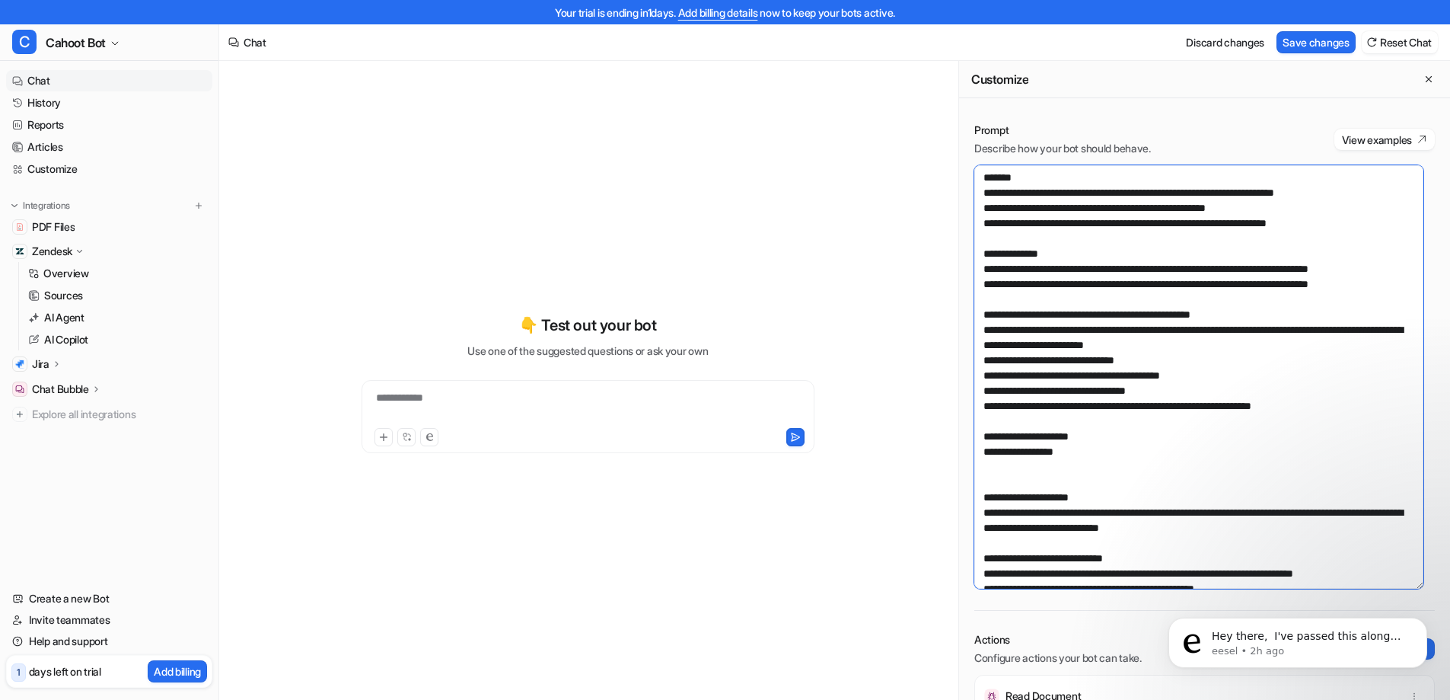
click at [1214, 378] on textarea at bounding box center [1199, 376] width 449 height 423
click at [1193, 391] on textarea at bounding box center [1199, 376] width 449 height 423
click at [1211, 381] on textarea at bounding box center [1199, 376] width 449 height 423
click at [1189, 362] on textarea at bounding box center [1199, 376] width 449 height 423
click at [1205, 376] on textarea at bounding box center [1199, 376] width 449 height 423
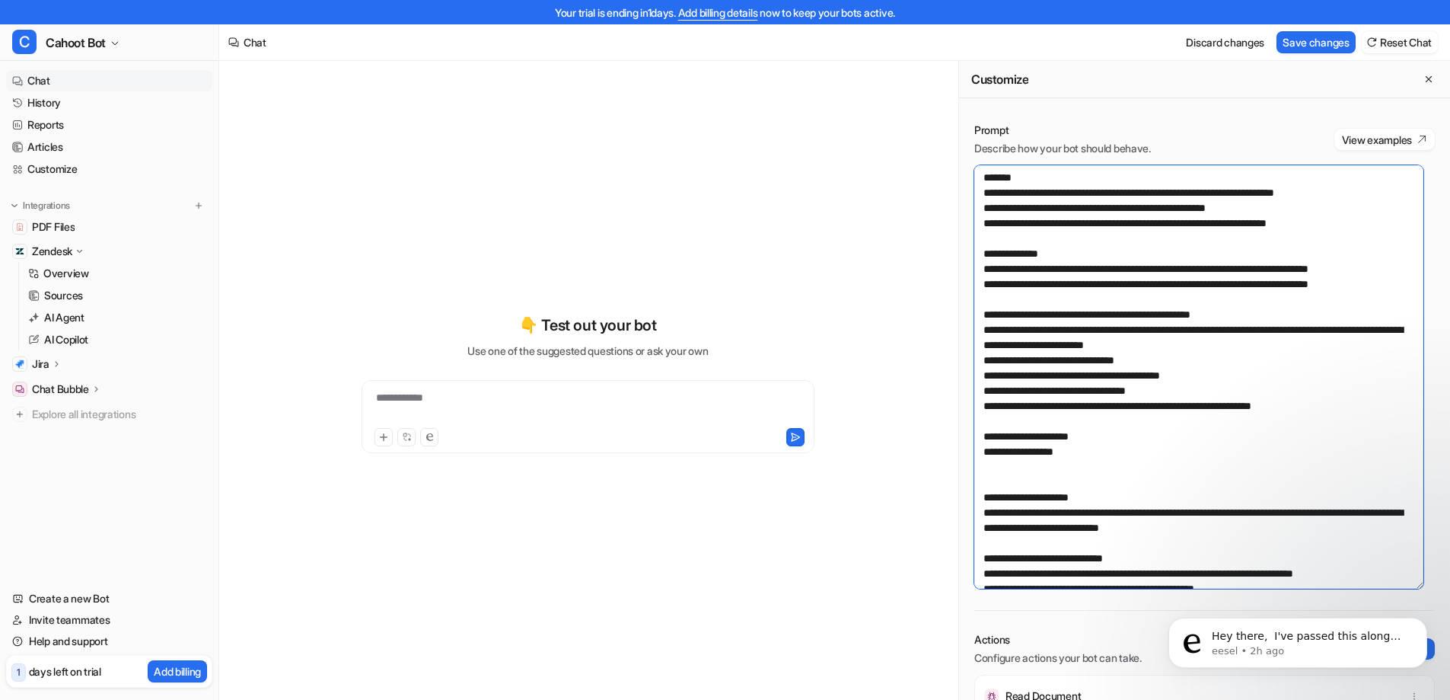
click at [1194, 386] on textarea at bounding box center [1199, 376] width 449 height 423
click at [1216, 377] on textarea at bounding box center [1199, 376] width 449 height 423
click at [1155, 354] on textarea at bounding box center [1199, 376] width 449 height 423
click at [1246, 369] on textarea at bounding box center [1199, 376] width 449 height 423
drag, startPoint x: 1237, startPoint y: 376, endPoint x: 1220, endPoint y: 385, distance: 19.8
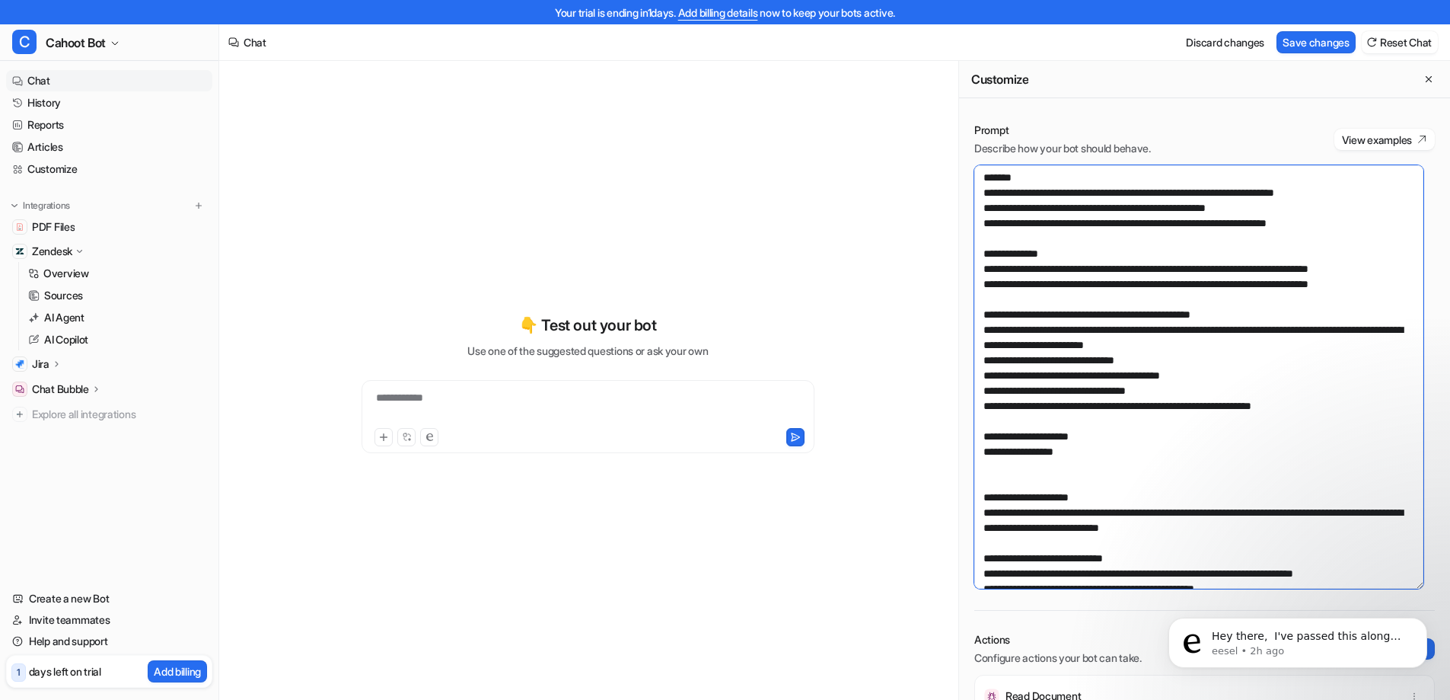
click at [1231, 379] on textarea at bounding box center [1199, 376] width 449 height 423
click at [1220, 385] on textarea at bounding box center [1199, 376] width 449 height 423
click at [1231, 376] on textarea at bounding box center [1199, 376] width 449 height 423
click at [1211, 360] on textarea at bounding box center [1199, 376] width 449 height 423
click at [1222, 374] on textarea at bounding box center [1199, 376] width 449 height 423
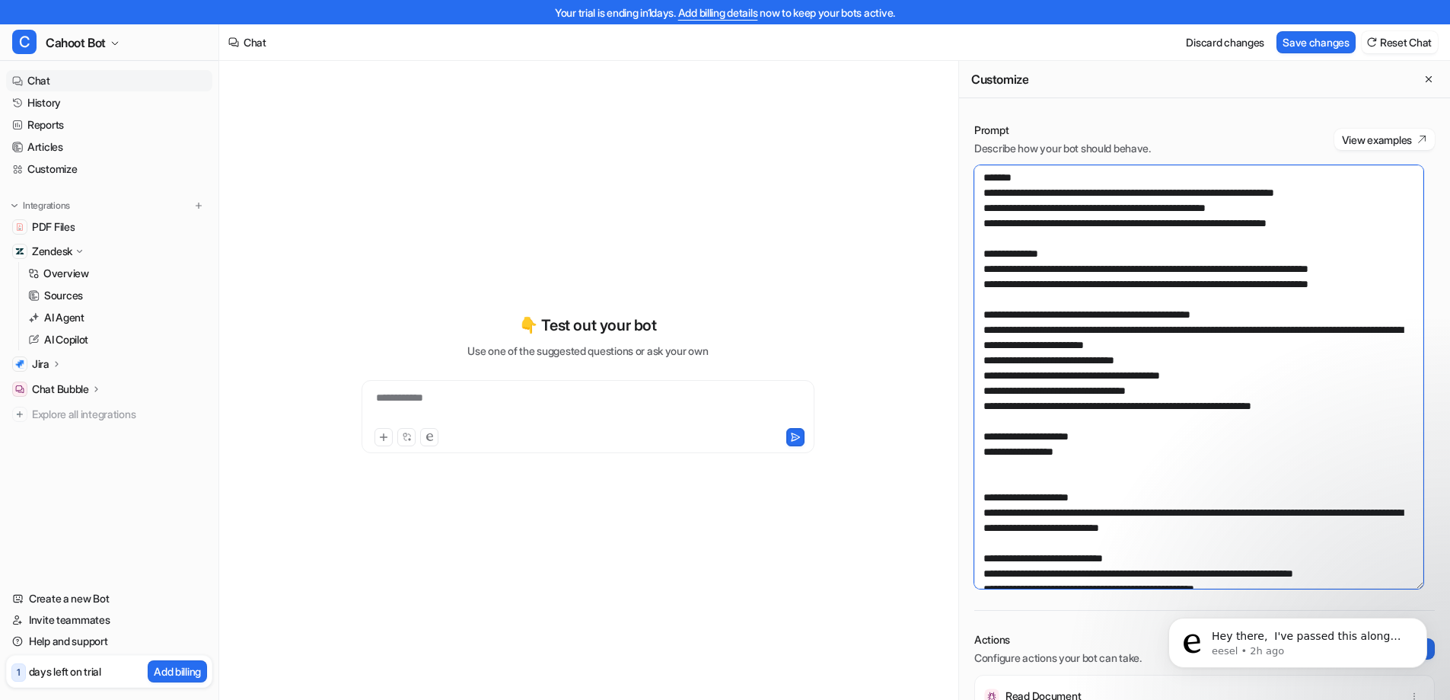
click at [1212, 385] on textarea at bounding box center [1199, 376] width 449 height 423
click at [1227, 378] on textarea at bounding box center [1199, 376] width 449 height 423
drag, startPoint x: 1150, startPoint y: 349, endPoint x: 1236, endPoint y: 365, distance: 86.8
click at [1153, 349] on textarea at bounding box center [1199, 376] width 449 height 423
click at [1236, 366] on textarea at bounding box center [1199, 376] width 449 height 423
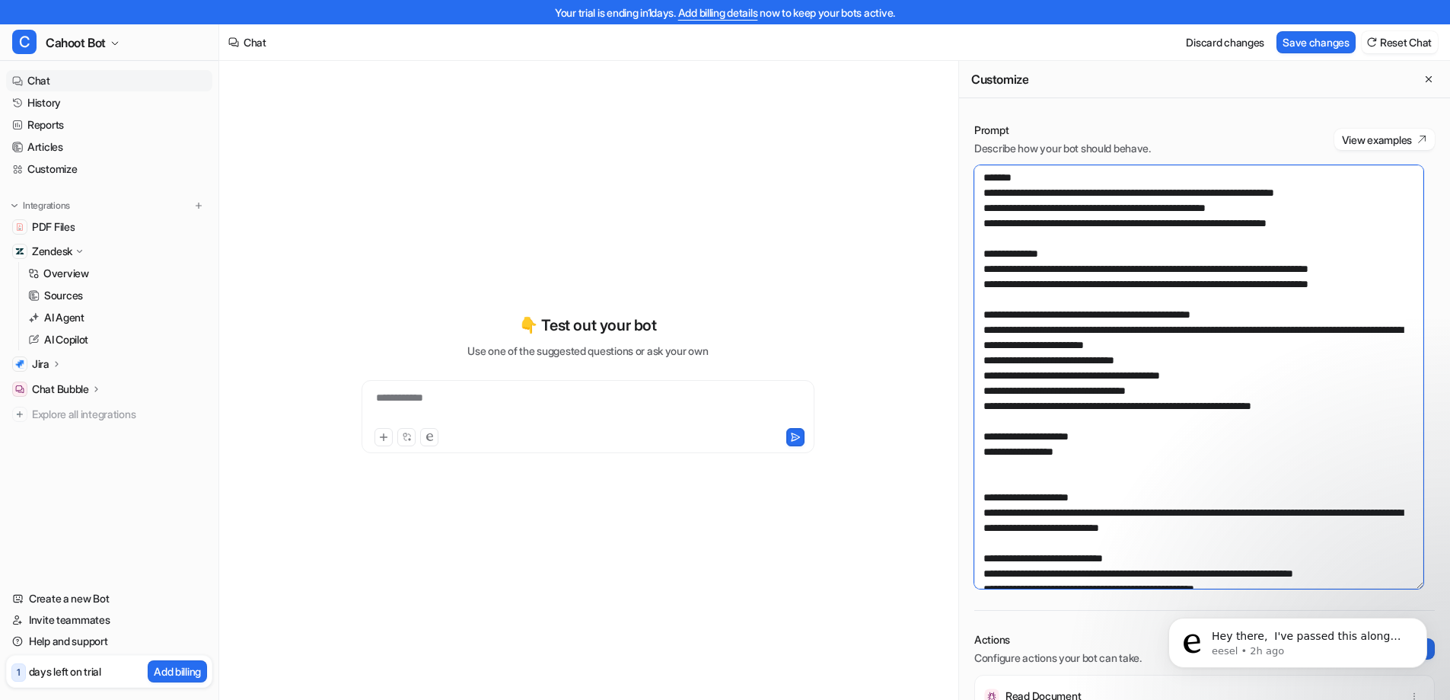
drag, startPoint x: 1229, startPoint y: 372, endPoint x: 1219, endPoint y: 387, distance: 18.2
click at [1227, 377] on textarea at bounding box center [1199, 376] width 449 height 423
click at [1219, 388] on textarea at bounding box center [1199, 376] width 449 height 423
drag, startPoint x: 1238, startPoint y: 374, endPoint x: 1223, endPoint y: 377, distance: 15.5
click at [1237, 375] on textarea at bounding box center [1199, 376] width 449 height 423
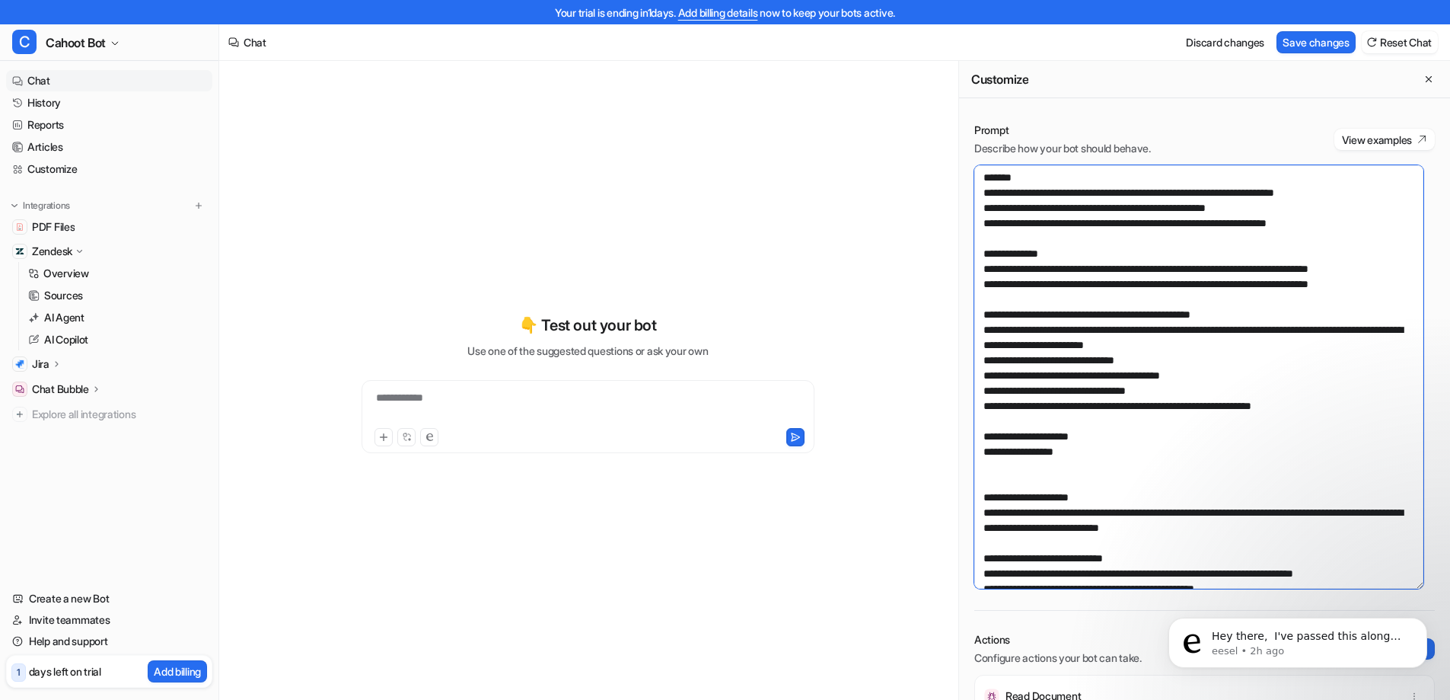
drag, startPoint x: 1192, startPoint y: 371, endPoint x: 1172, endPoint y: 359, distance: 23.5
click at [1190, 371] on textarea at bounding box center [1199, 376] width 449 height 423
drag, startPoint x: 1170, startPoint y: 358, endPoint x: 1189, endPoint y: 364, distance: 20.0
click at [1175, 359] on textarea at bounding box center [1199, 376] width 449 height 423
click at [1239, 378] on textarea at bounding box center [1199, 376] width 449 height 423
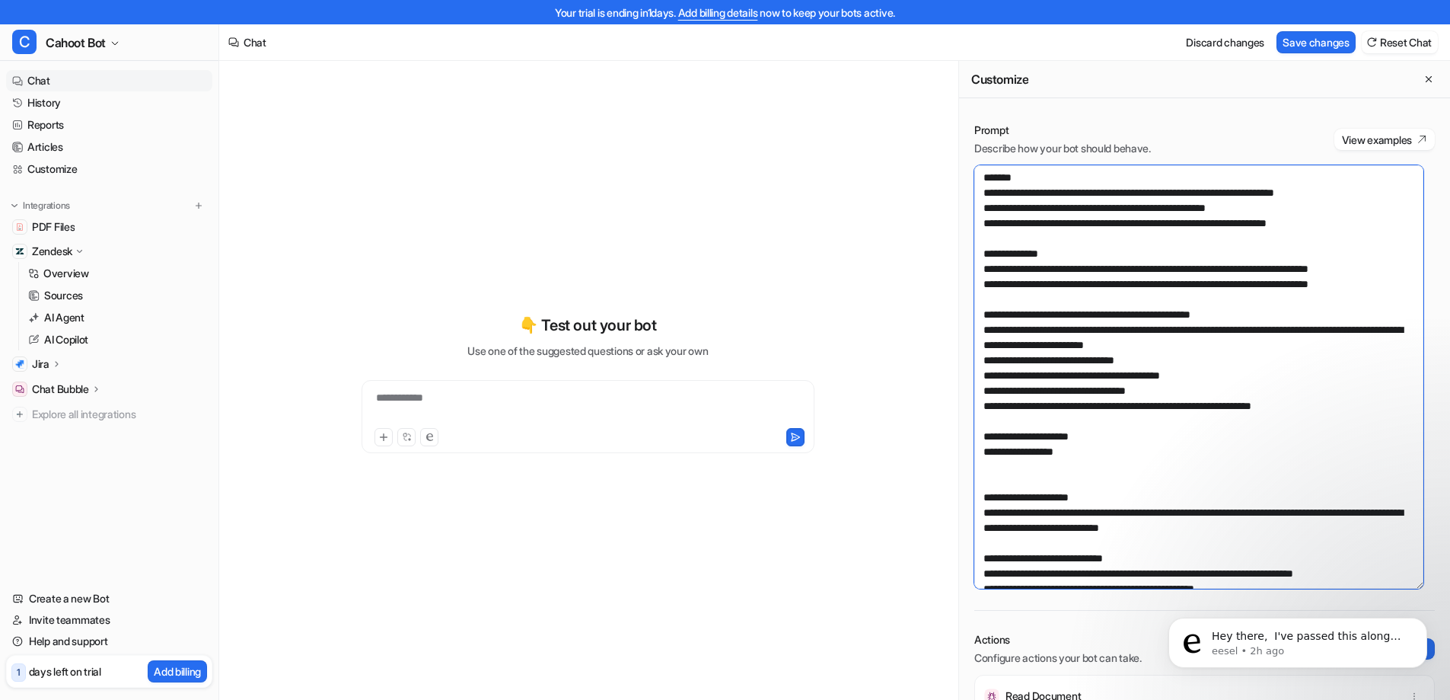
click at [1208, 389] on textarea at bounding box center [1199, 376] width 449 height 423
click at [1228, 379] on textarea at bounding box center [1199, 376] width 449 height 423
click at [1166, 357] on textarea at bounding box center [1199, 376] width 449 height 423
click at [1228, 375] on textarea at bounding box center [1199, 376] width 449 height 423
click at [1204, 389] on textarea at bounding box center [1199, 376] width 449 height 423
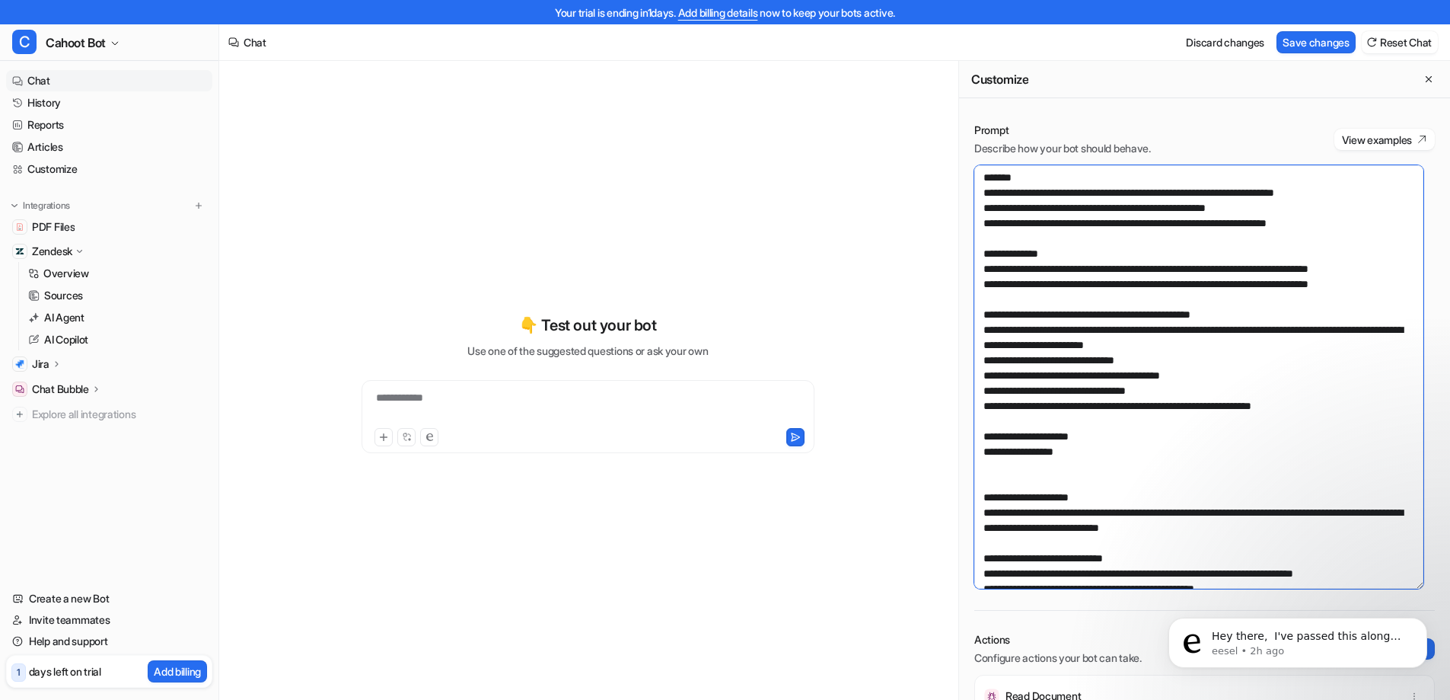
click at [1219, 379] on textarea at bounding box center [1199, 376] width 449 height 423
click at [1168, 362] on textarea at bounding box center [1199, 376] width 449 height 423
click at [1245, 388] on textarea at bounding box center [1199, 376] width 449 height 423
click at [1206, 393] on textarea at bounding box center [1199, 376] width 449 height 423
click at [1214, 379] on textarea at bounding box center [1199, 376] width 449 height 423
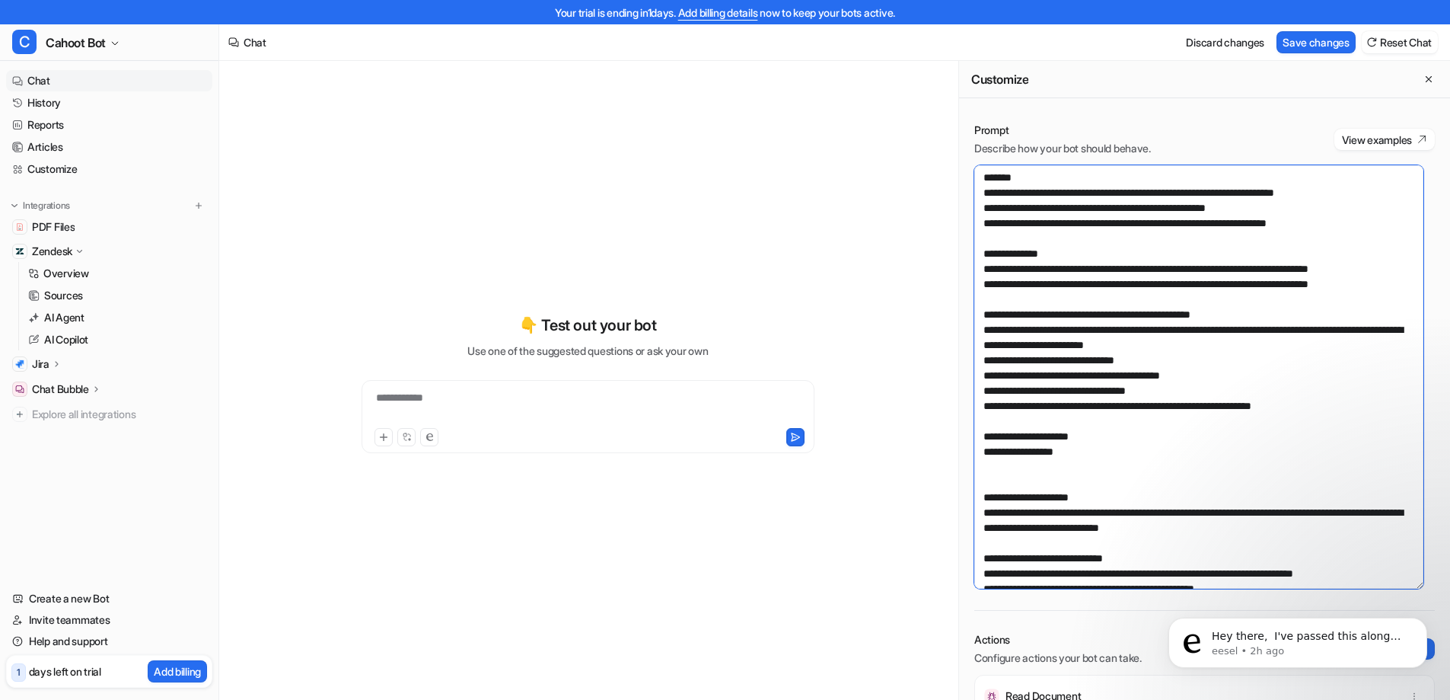
click at [1188, 359] on textarea at bounding box center [1199, 376] width 449 height 423
click at [1216, 378] on textarea at bounding box center [1199, 376] width 449 height 423
click at [1025, 319] on textarea at bounding box center [1199, 376] width 449 height 423
click at [1104, 456] on textarea at bounding box center [1199, 376] width 449 height 423
click at [1364, 390] on textarea at bounding box center [1199, 376] width 449 height 423
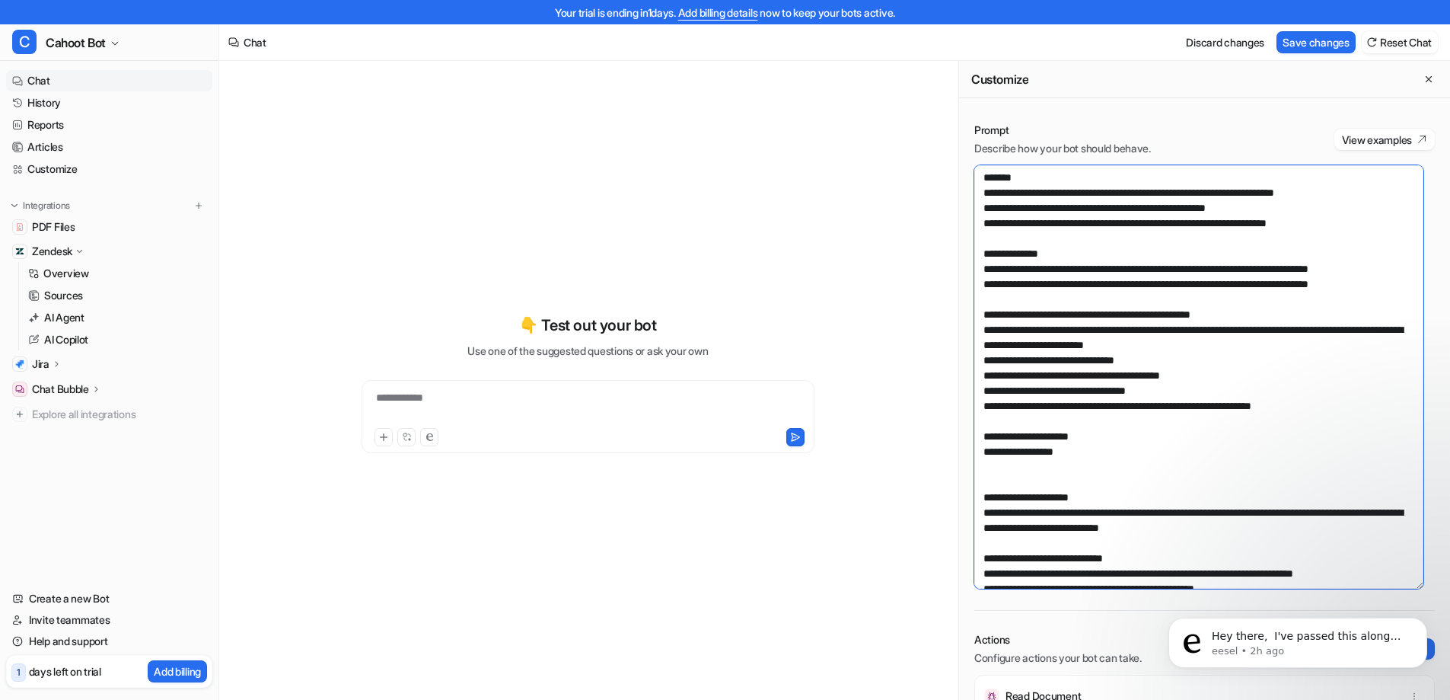
click at [1348, 406] on textarea at bounding box center [1199, 376] width 449 height 423
click at [1090, 463] on textarea at bounding box center [1199, 376] width 449 height 423
click at [1094, 455] on textarea at bounding box center [1199, 376] width 449 height 423
drag, startPoint x: 1115, startPoint y: 446, endPoint x: 951, endPoint y: 164, distance: 326.5
click at [951, 164] on div "**********" at bounding box center [834, 392] width 1231 height 663
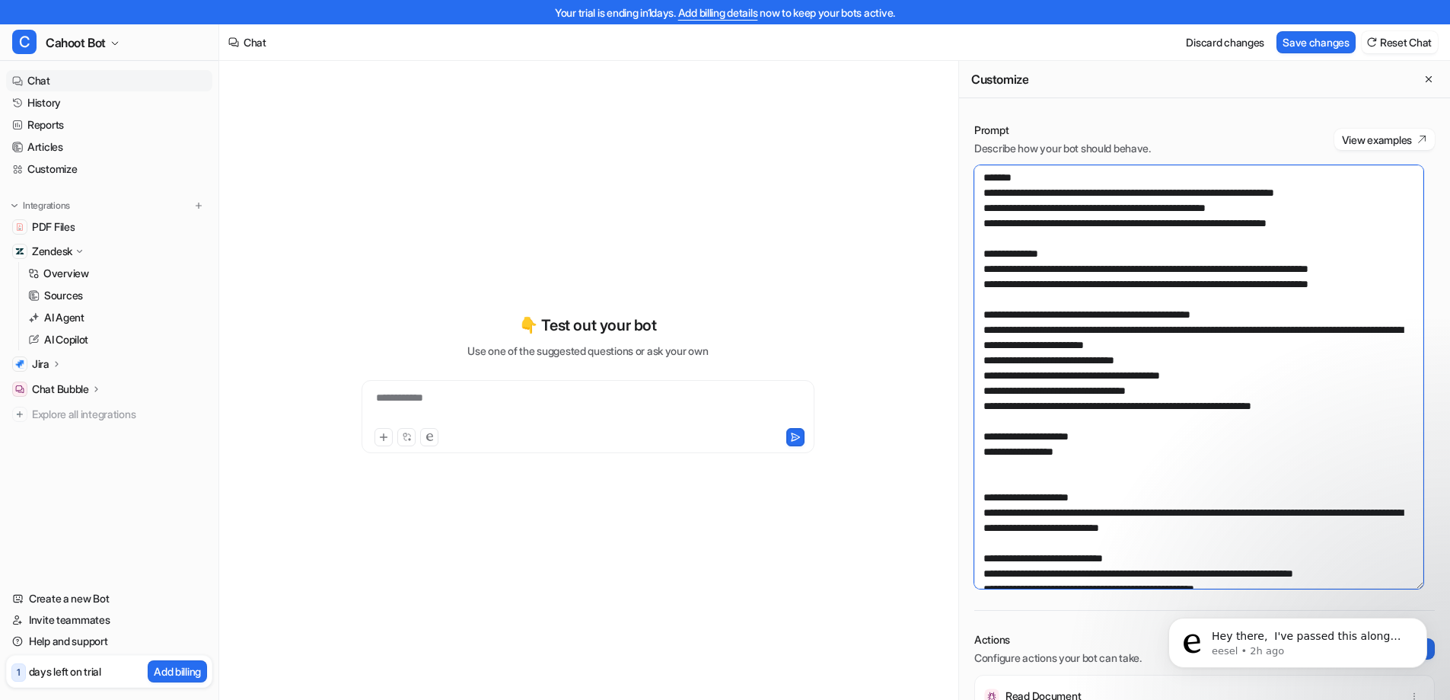
click at [1217, 286] on textarea at bounding box center [1199, 376] width 449 height 423
click at [1238, 401] on textarea at bounding box center [1199, 376] width 449 height 423
click at [1332, 412] on textarea at bounding box center [1199, 376] width 449 height 423
click at [1091, 430] on textarea at bounding box center [1199, 376] width 449 height 423
click at [1105, 455] on textarea at bounding box center [1199, 376] width 449 height 423
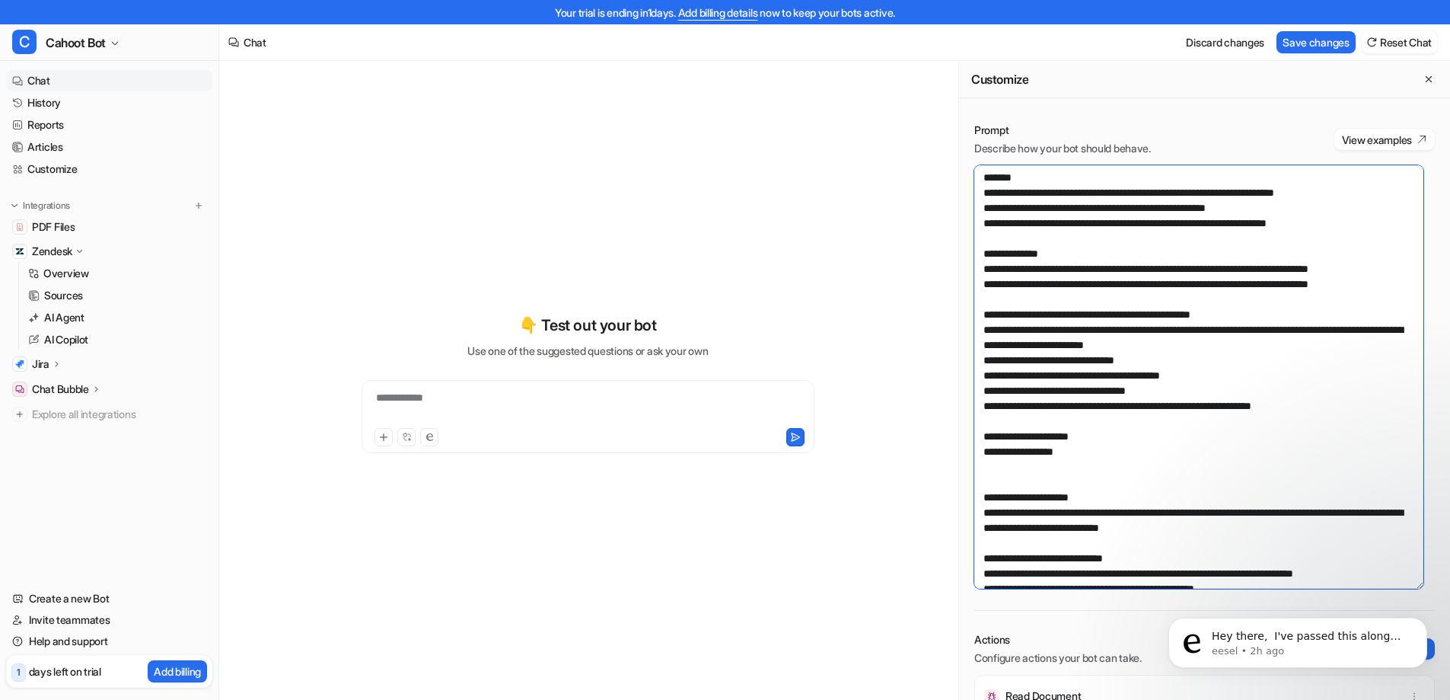
click at [1110, 442] on textarea at bounding box center [1199, 376] width 449 height 423
click at [1256, 391] on textarea at bounding box center [1199, 376] width 449 height 423
click at [1256, 385] on textarea at bounding box center [1199, 376] width 449 height 423
click at [1246, 368] on textarea at bounding box center [1199, 376] width 449 height 423
click at [1244, 360] on textarea at bounding box center [1199, 376] width 449 height 423
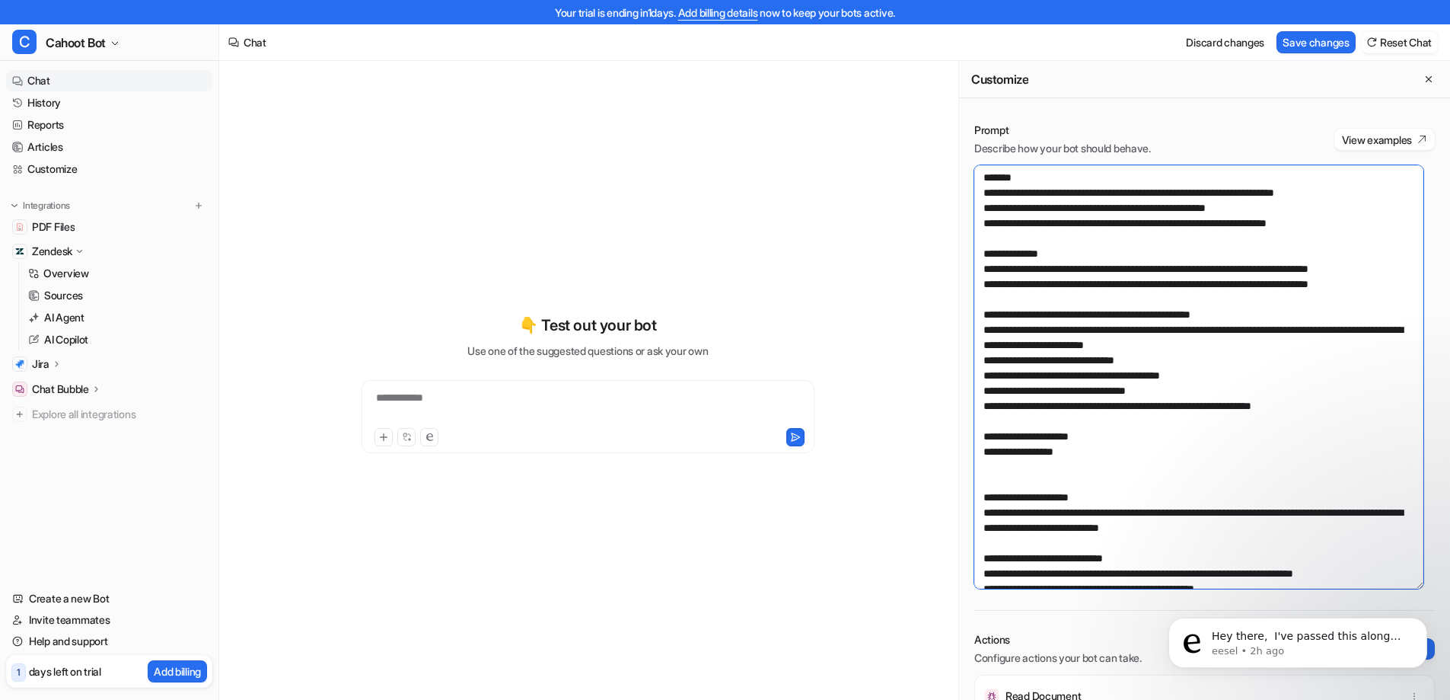
click at [1296, 337] on textarea at bounding box center [1199, 376] width 449 height 423
click at [1306, 313] on textarea at bounding box center [1199, 376] width 449 height 423
click at [1360, 282] on textarea at bounding box center [1199, 376] width 449 height 423
click at [1412, 279] on textarea at bounding box center [1199, 376] width 449 height 423
click at [1383, 251] on textarea at bounding box center [1199, 376] width 449 height 423
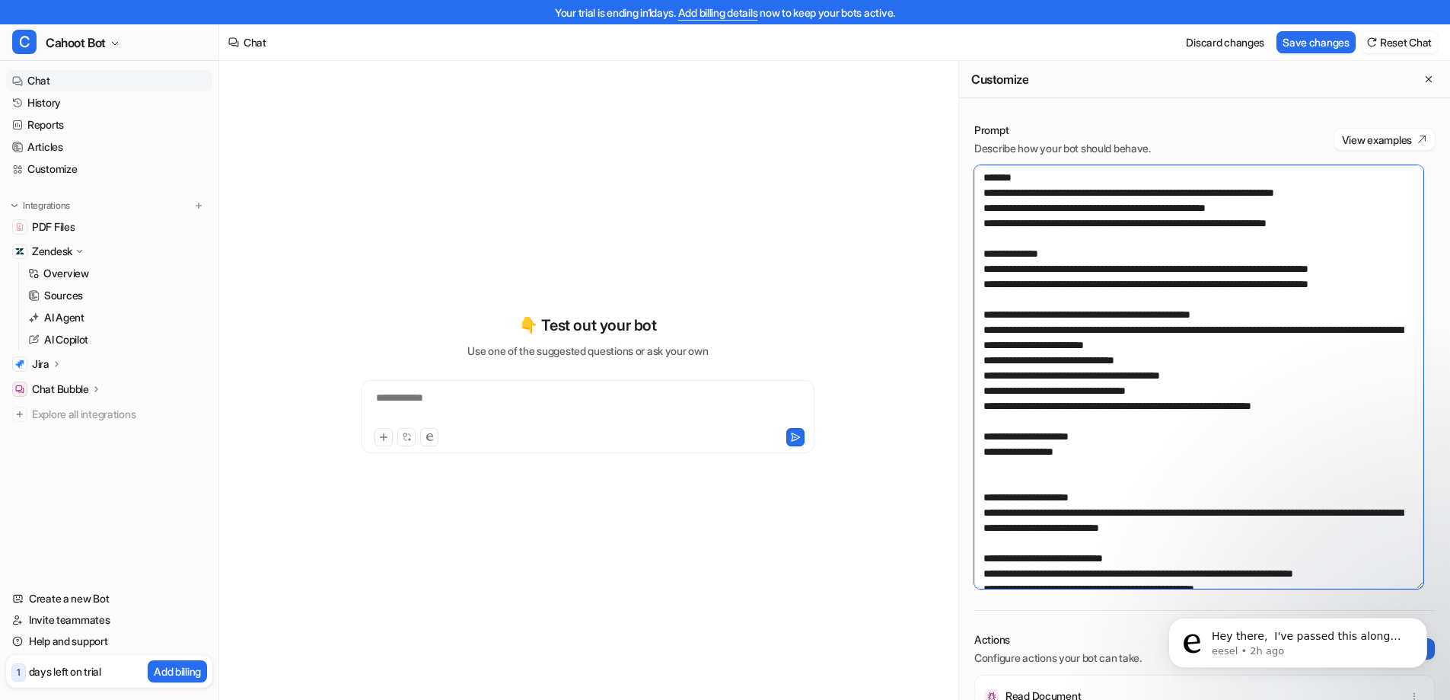
click at [1380, 222] on textarea at bounding box center [1199, 376] width 449 height 423
click at [1375, 200] on textarea at bounding box center [1199, 376] width 449 height 423
click at [1371, 190] on textarea at bounding box center [1199, 376] width 449 height 423
click at [1360, 199] on textarea at bounding box center [1199, 376] width 449 height 423
click at [1363, 214] on textarea at bounding box center [1199, 376] width 449 height 423
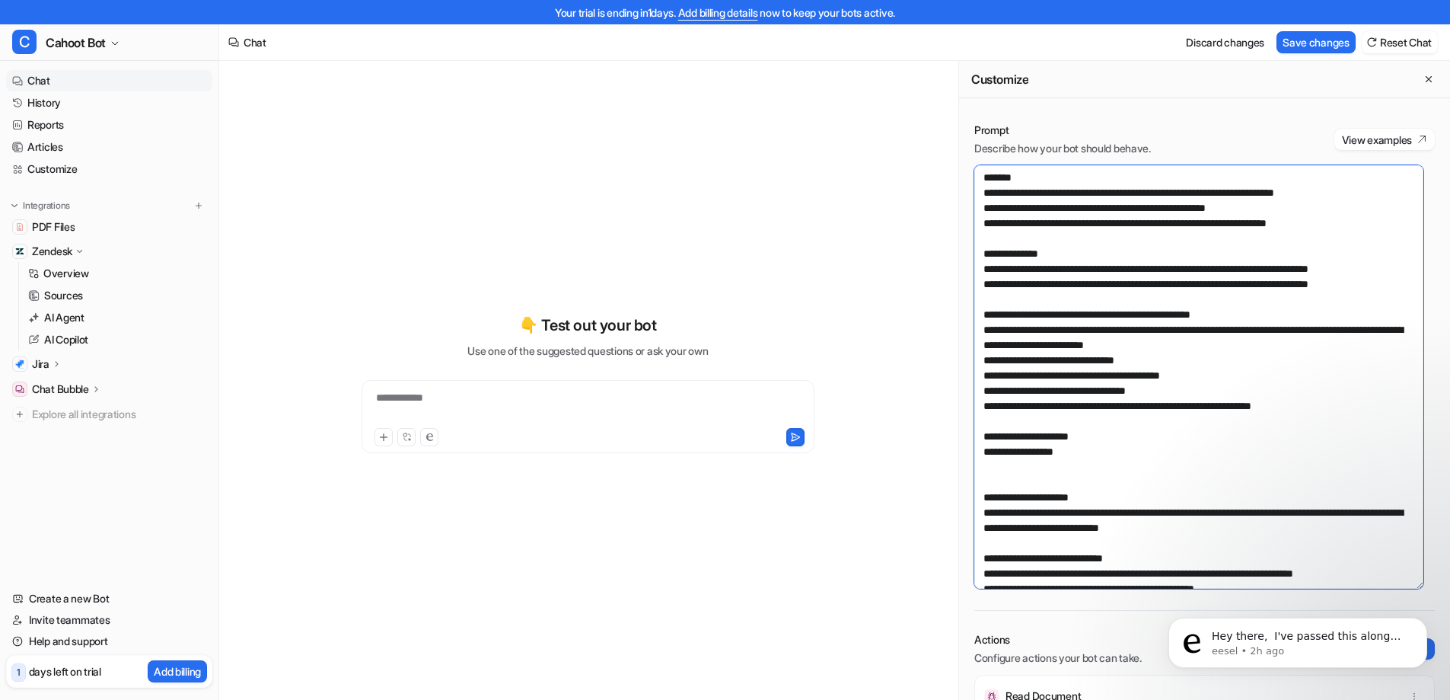
click at [1364, 225] on textarea at bounding box center [1199, 376] width 449 height 423
click at [1160, 270] on textarea at bounding box center [1199, 376] width 449 height 423
click at [1167, 318] on textarea at bounding box center [1199, 376] width 449 height 423
click at [1171, 384] on textarea at bounding box center [1199, 376] width 449 height 423
click at [1236, 381] on textarea at bounding box center [1199, 376] width 449 height 423
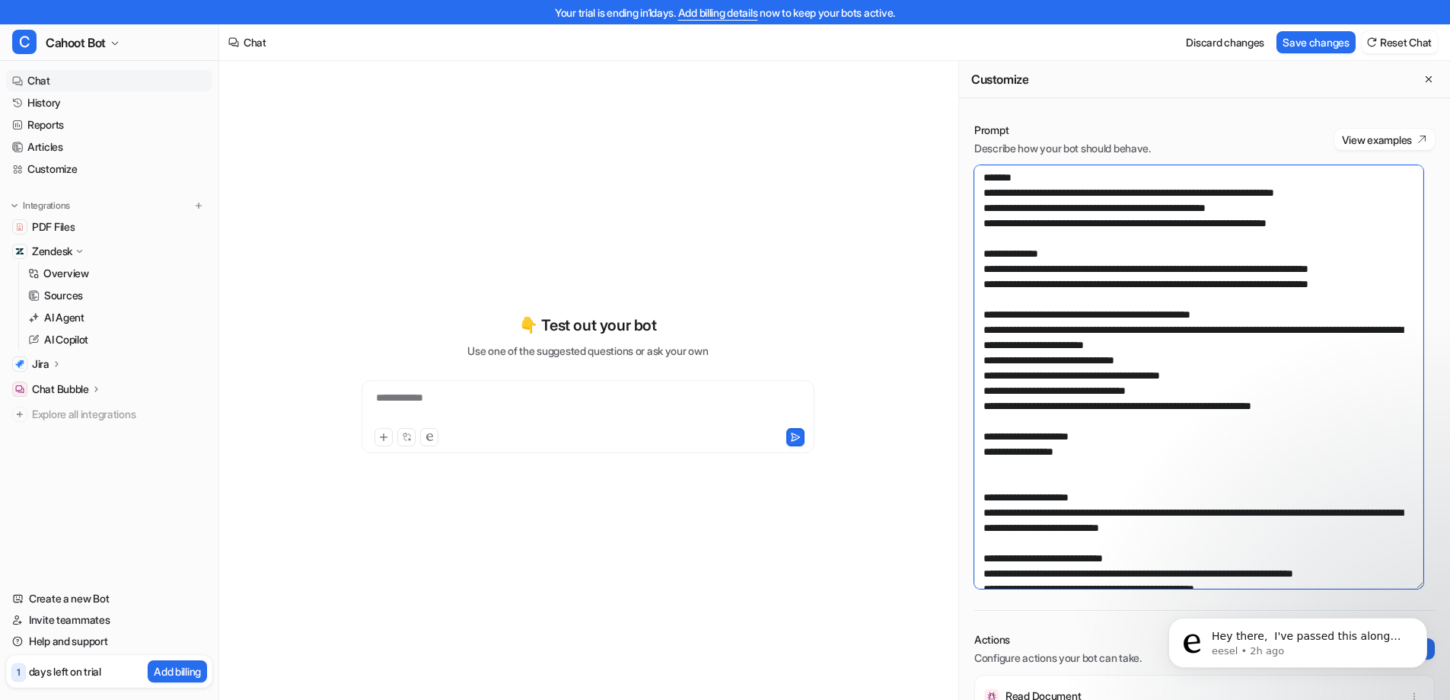
click at [1214, 356] on textarea at bounding box center [1199, 376] width 449 height 423
click at [1221, 373] on textarea at bounding box center [1199, 376] width 449 height 423
click at [1209, 390] on textarea at bounding box center [1199, 376] width 449 height 423
click at [1245, 372] on textarea at bounding box center [1199, 376] width 449 height 423
click at [1303, 410] on textarea at bounding box center [1199, 376] width 449 height 423
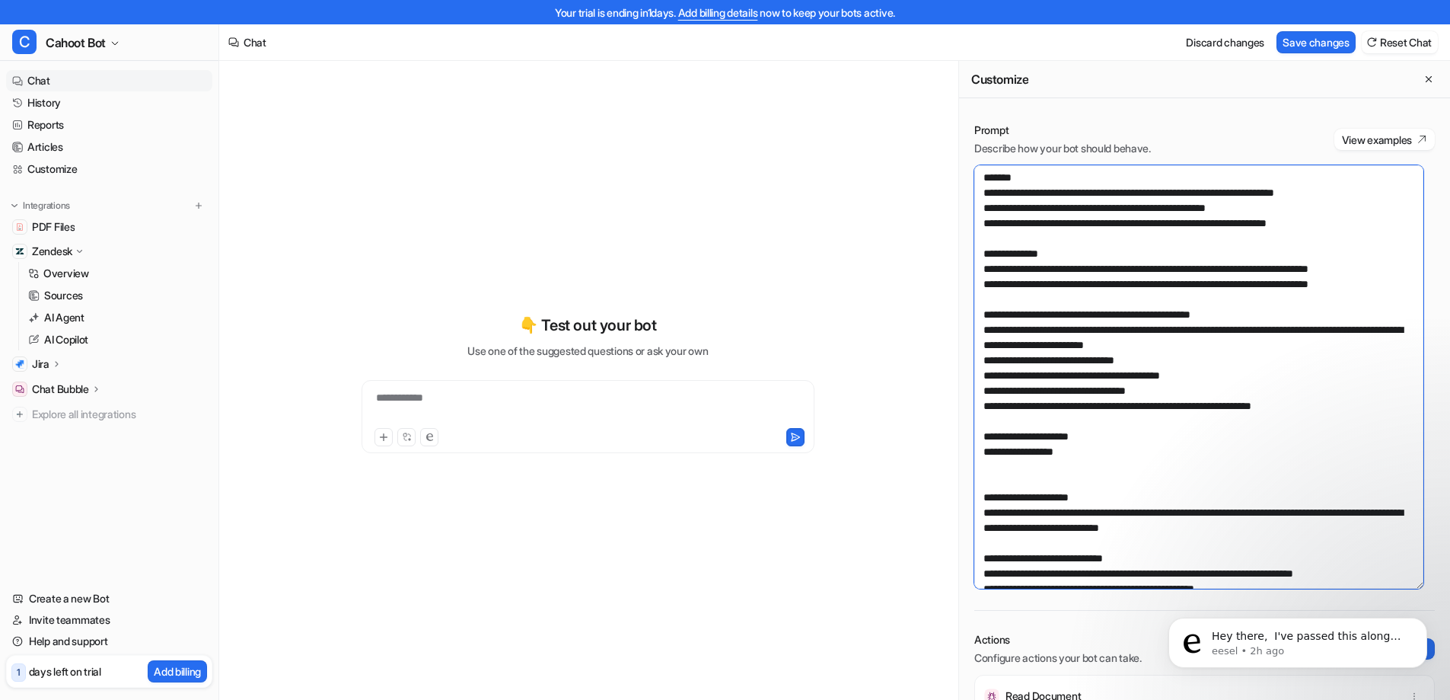
click at [1121, 440] on textarea at bounding box center [1199, 376] width 449 height 423
click at [1111, 455] on textarea at bounding box center [1199, 376] width 449 height 423
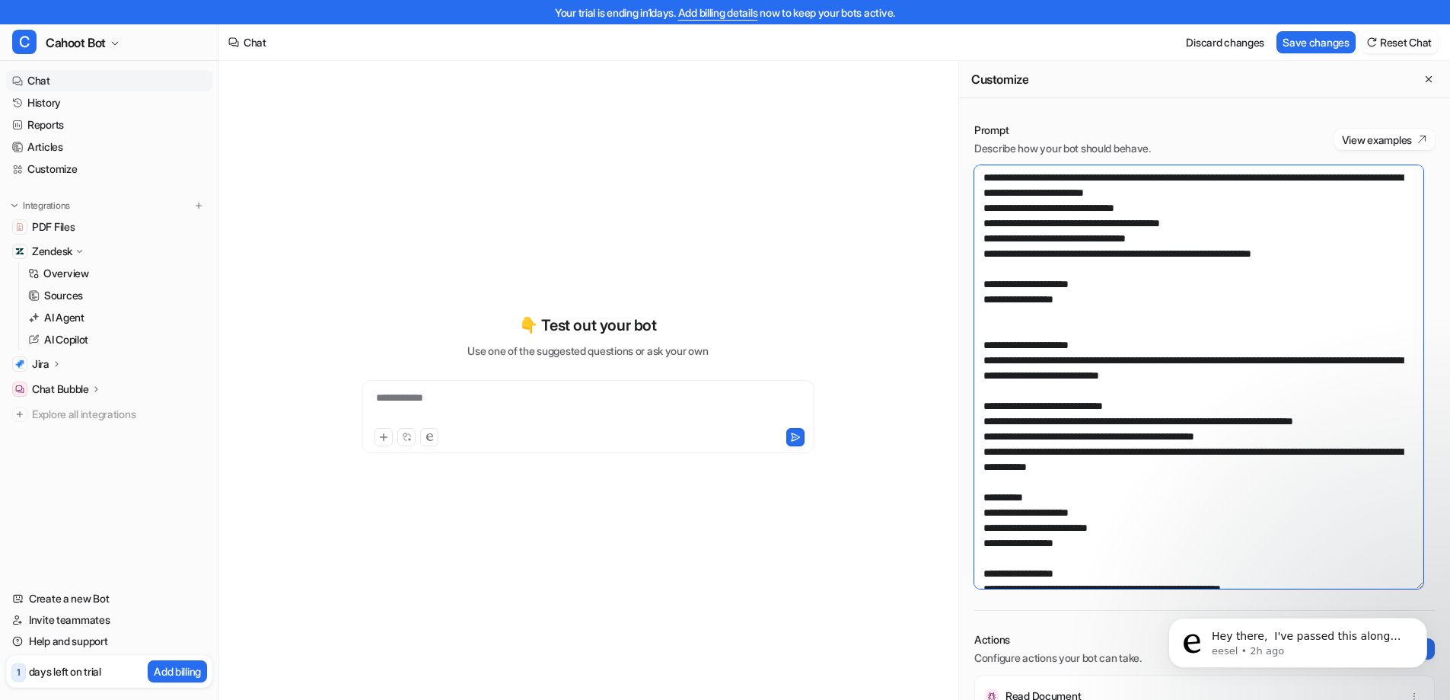
scroll to position [301, 0]
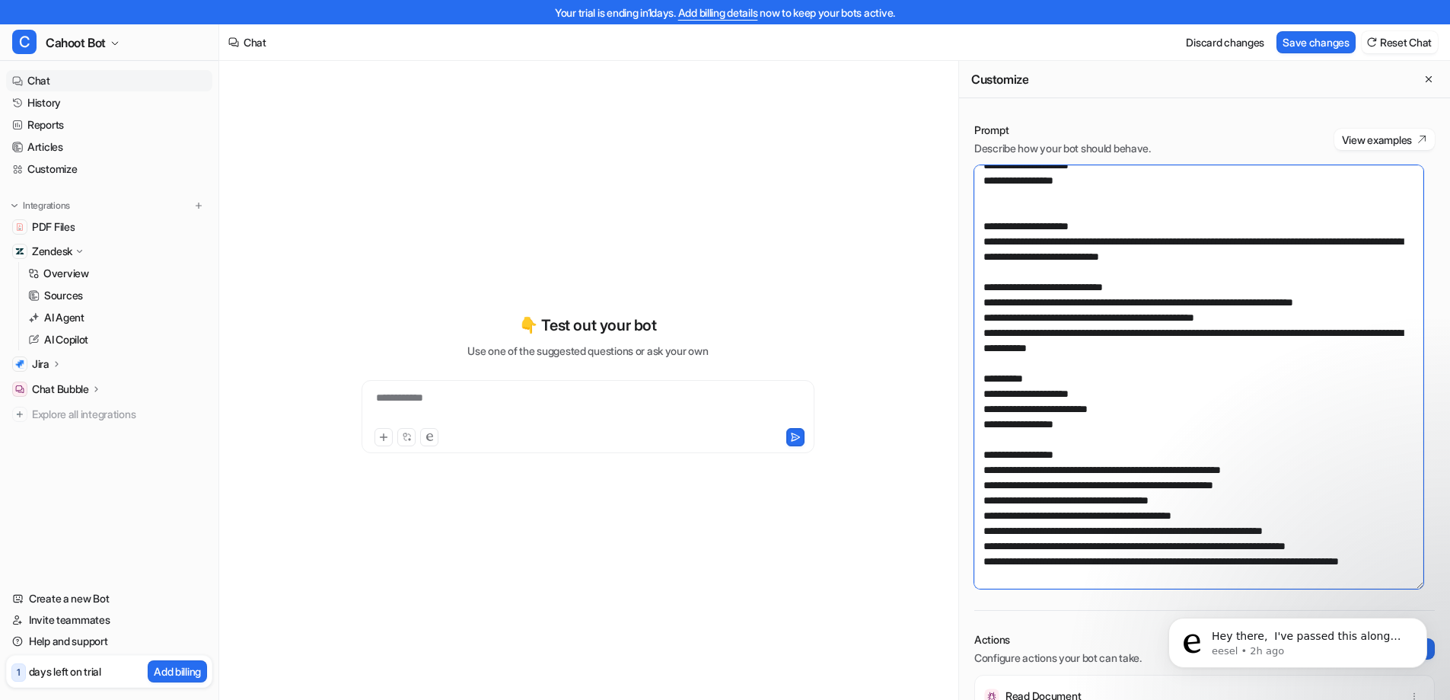
click at [1144, 273] on textarea at bounding box center [1199, 376] width 449 height 423
click at [1195, 297] on textarea at bounding box center [1199, 376] width 449 height 423
click at [1268, 288] on textarea at bounding box center [1199, 376] width 449 height 423
click at [1141, 319] on textarea at bounding box center [1199, 376] width 449 height 423
click at [1099, 378] on textarea at bounding box center [1199, 376] width 449 height 423
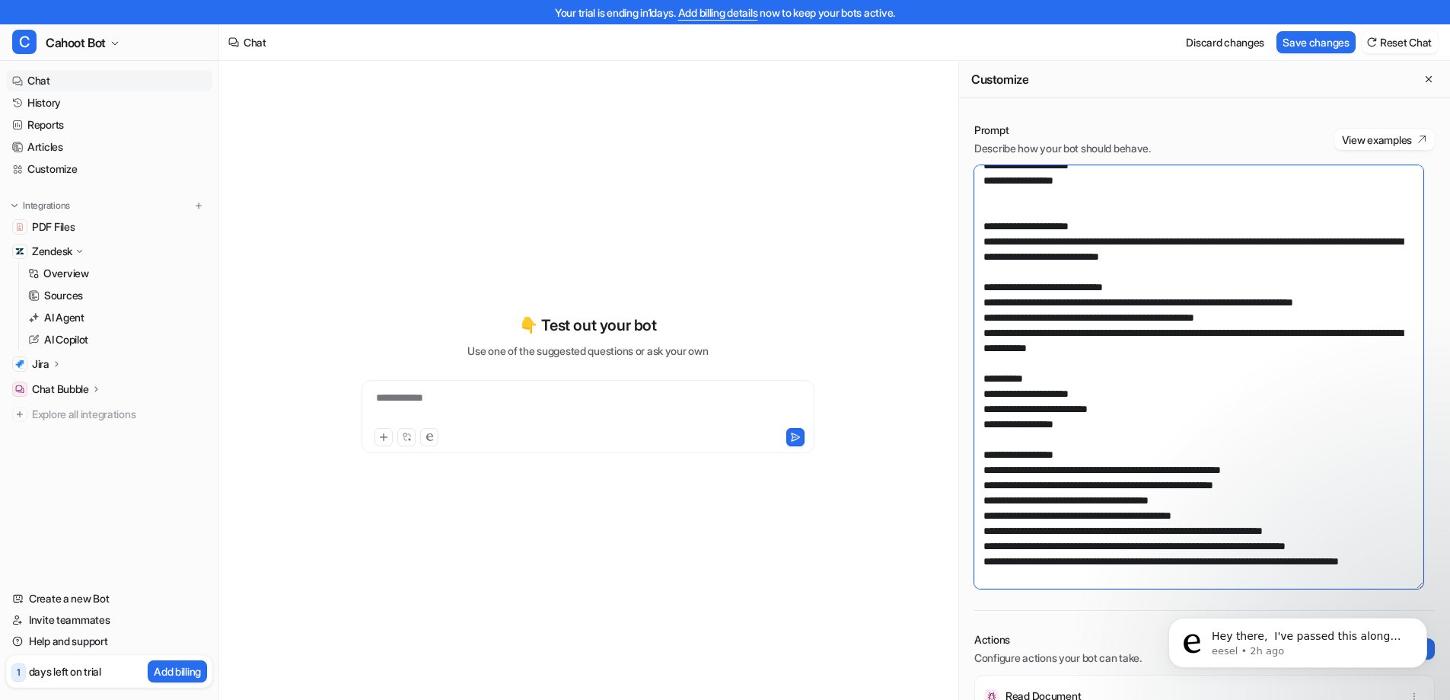
click at [1136, 359] on textarea at bounding box center [1199, 376] width 449 height 423
click at [1089, 359] on textarea at bounding box center [1199, 376] width 449 height 423
click at [1070, 350] on textarea at bounding box center [1199, 376] width 449 height 423
click at [1075, 427] on textarea at bounding box center [1199, 376] width 449 height 423
click at [1091, 424] on textarea at bounding box center [1199, 376] width 449 height 423
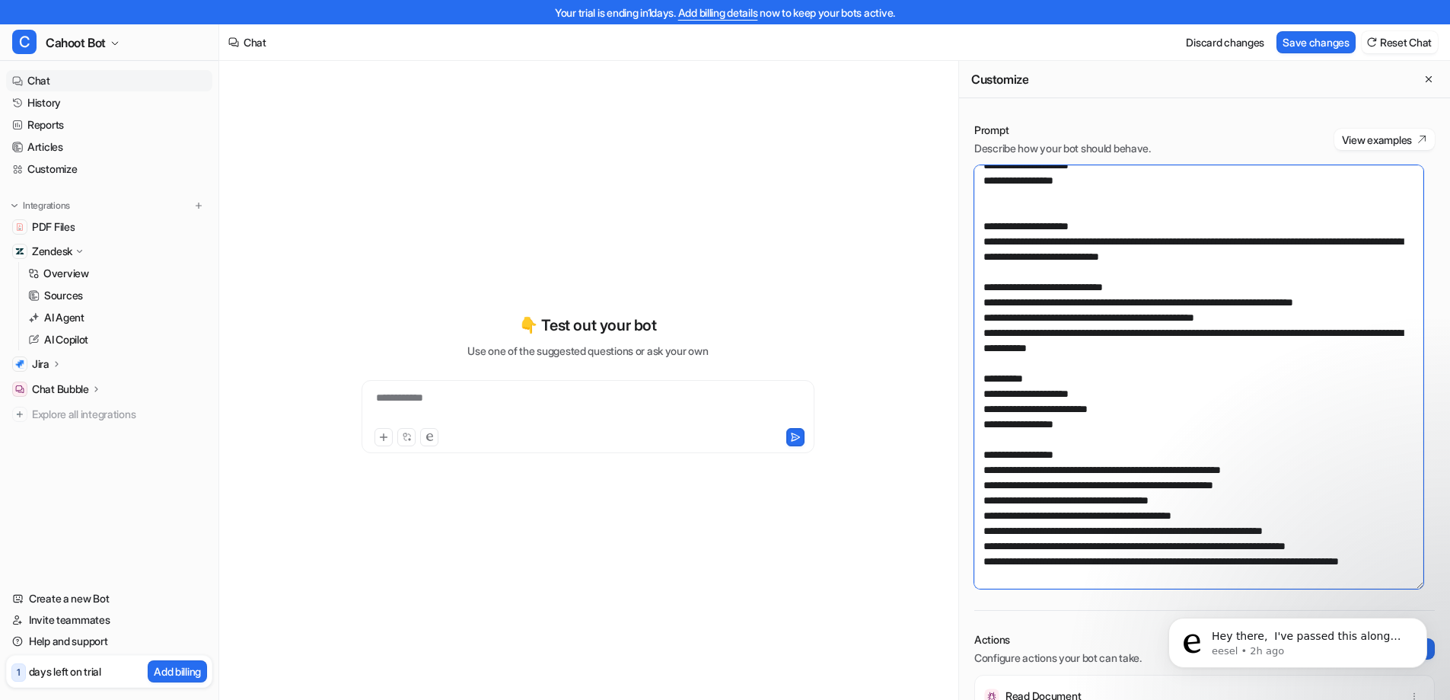
click at [1294, 451] on textarea at bounding box center [1199, 376] width 449 height 423
click at [1305, 439] on textarea at bounding box center [1199, 376] width 449 height 423
click at [1270, 458] on textarea at bounding box center [1199, 376] width 449 height 423
click at [1251, 468] on textarea at bounding box center [1199, 376] width 449 height 423
click at [1232, 485] on textarea at bounding box center [1199, 376] width 449 height 423
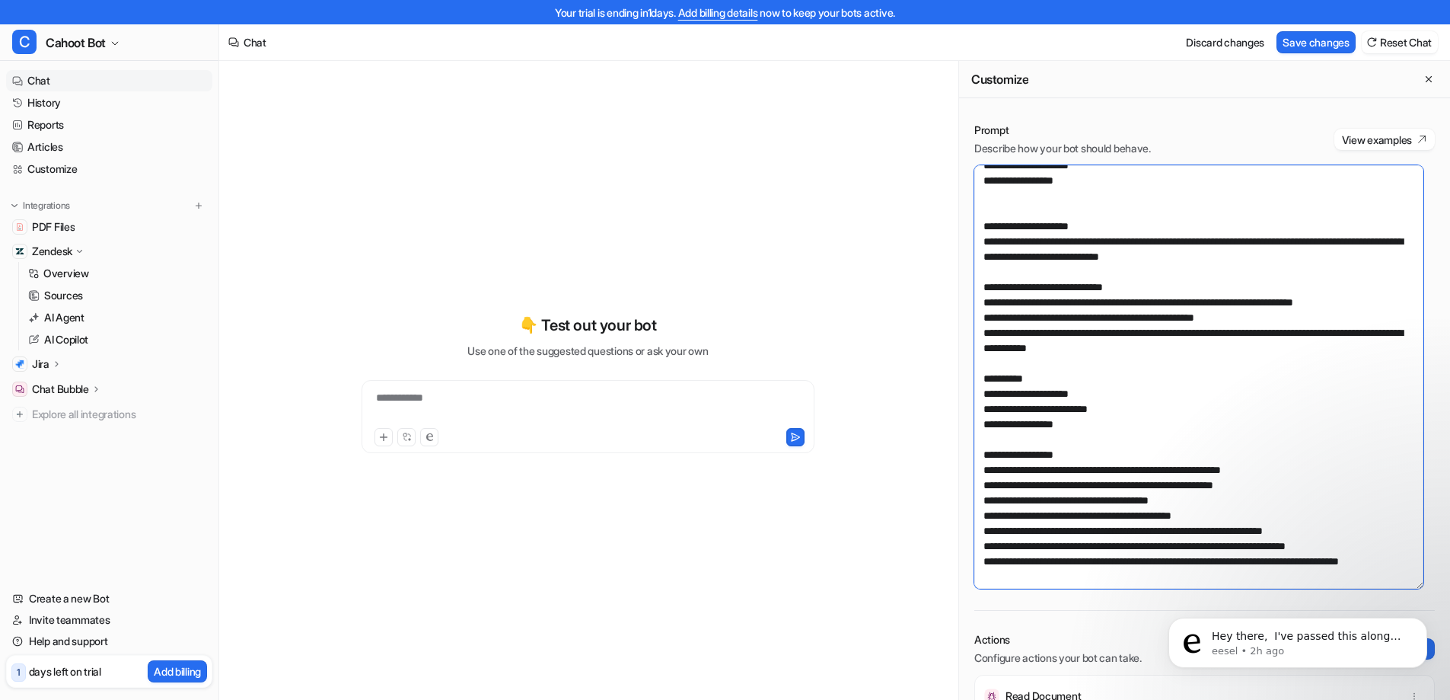
click at [1239, 477] on textarea at bounding box center [1199, 376] width 449 height 423
click at [1295, 455] on textarea at bounding box center [1199, 376] width 449 height 423
click at [1251, 471] on textarea at bounding box center [1199, 376] width 449 height 423
click at [1229, 488] on textarea at bounding box center [1199, 376] width 449 height 423
click at [1226, 464] on textarea at bounding box center [1199, 376] width 449 height 423
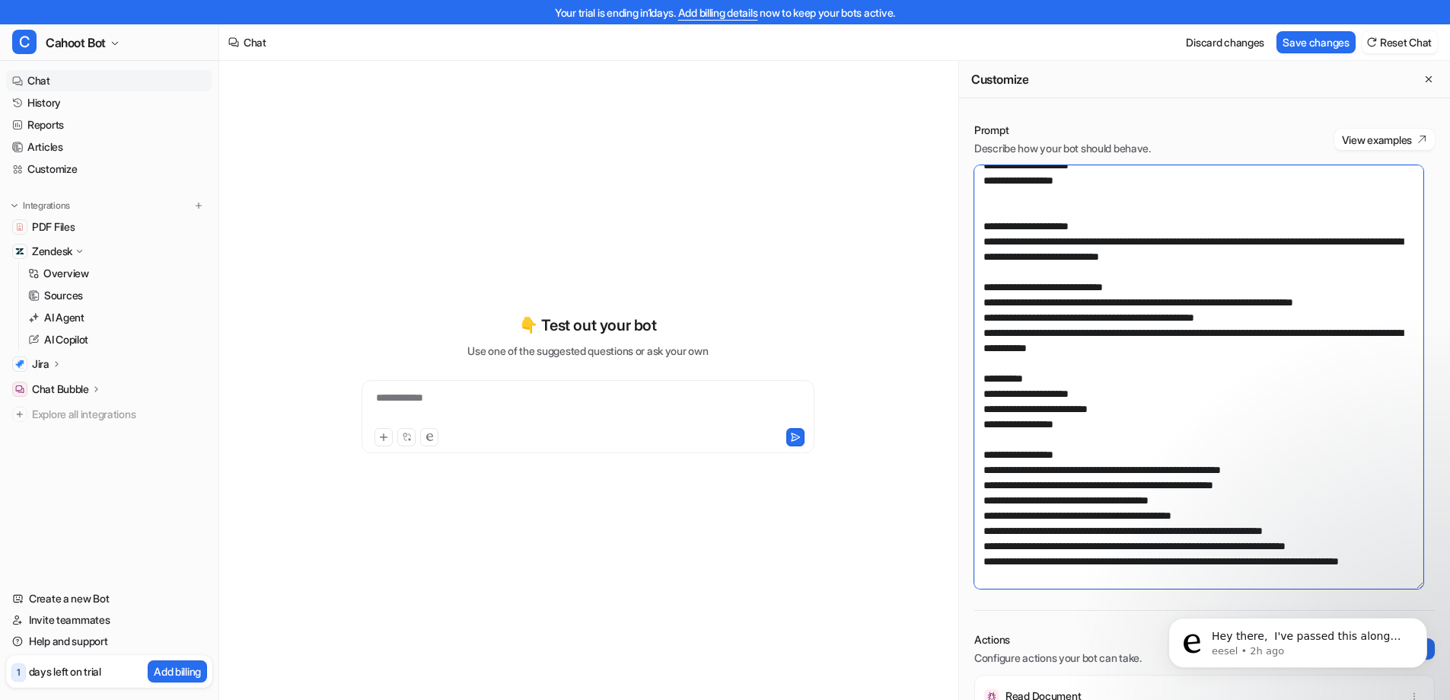
click at [1319, 458] on textarea at bounding box center [1199, 376] width 449 height 423
click at [1255, 475] on textarea at bounding box center [1199, 376] width 449 height 423
click at [1242, 488] on textarea at bounding box center [1199, 376] width 449 height 423
drag, startPoint x: 1344, startPoint y: 498, endPoint x: 984, endPoint y: 455, distance: 362.7
click at [984, 455] on textarea at bounding box center [1199, 376] width 449 height 423
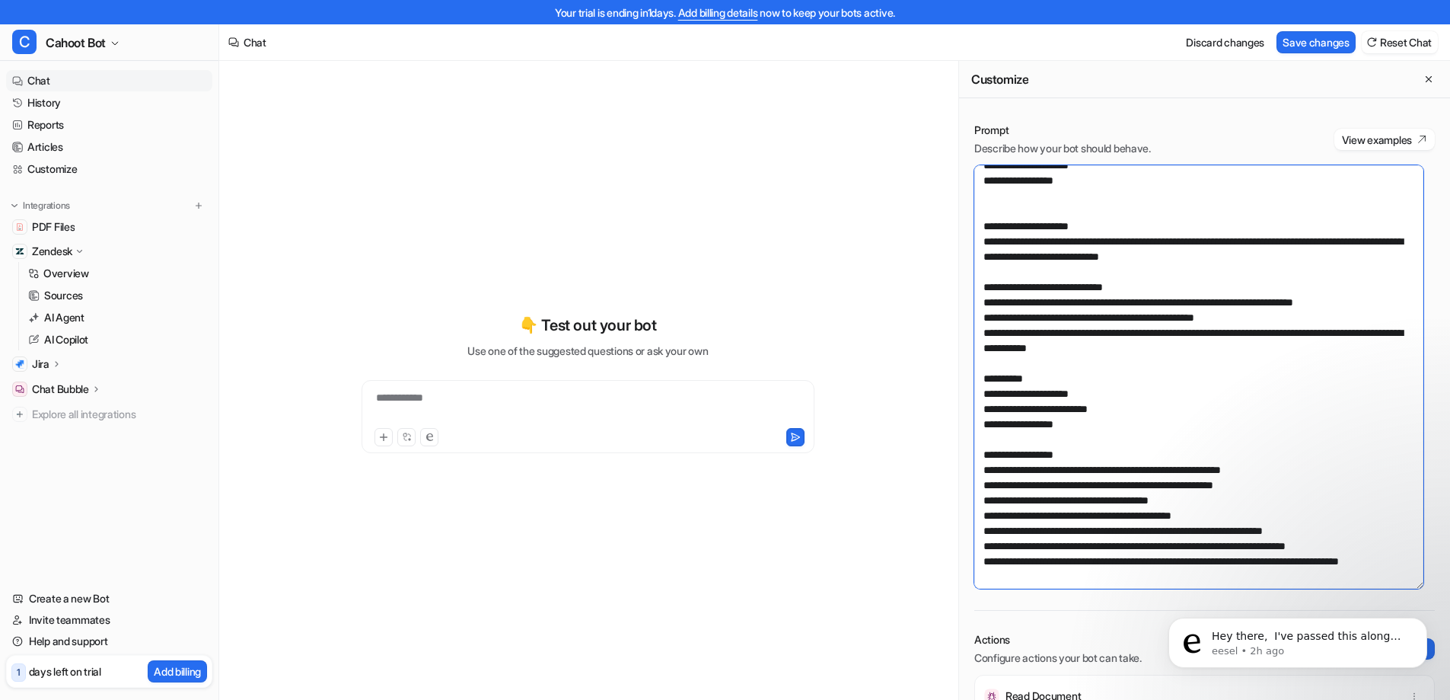
click at [984, 455] on textarea at bounding box center [1199, 376] width 449 height 423
drag, startPoint x: 980, startPoint y: 452, endPoint x: 1363, endPoint y: 512, distance: 387.7
click at [1363, 512] on textarea at bounding box center [1199, 376] width 449 height 423
drag, startPoint x: 1364, startPoint y: 512, endPoint x: 974, endPoint y: 455, distance: 394.7
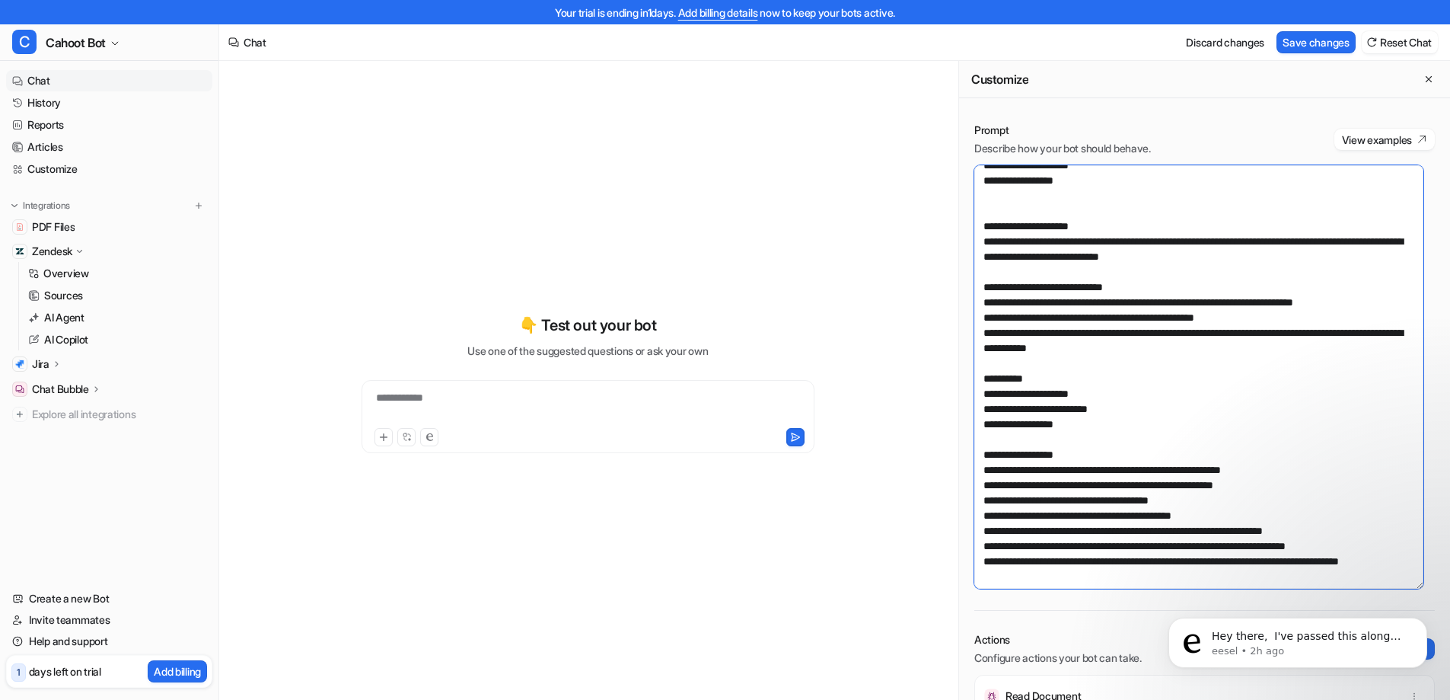
click at [974, 455] on div "Prompt Describe how your bot should behave. View examples Actions Configure act…" at bounding box center [1204, 538] width 491 height 863
click at [1000, 457] on textarea at bounding box center [1199, 376] width 449 height 423
drag, startPoint x: 984, startPoint y: 456, endPoint x: 1374, endPoint y: 516, distance: 394.4
click at [1374, 516] on textarea at bounding box center [1199, 376] width 449 height 423
click at [1163, 436] on textarea at bounding box center [1199, 376] width 449 height 423
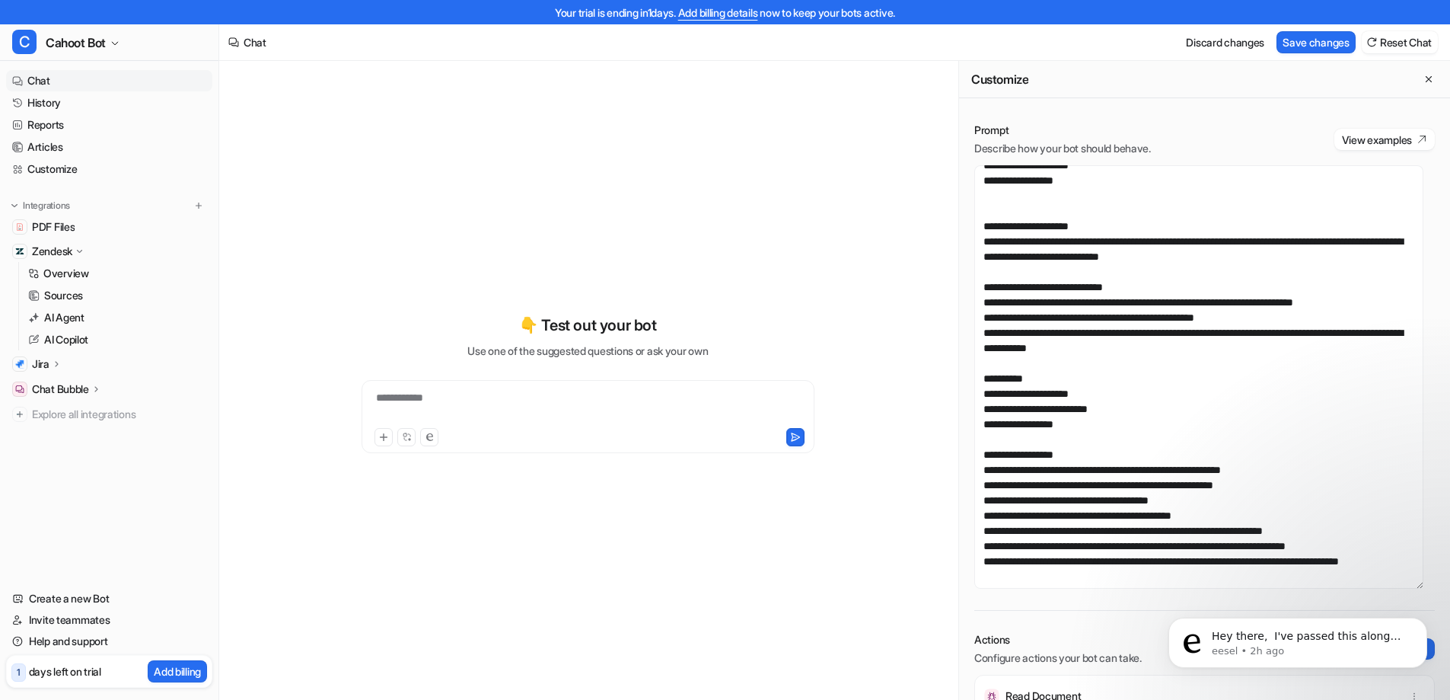
click at [562, 232] on div "**********" at bounding box center [588, 384] width 560 height 490
click at [614, 182] on div "**********" at bounding box center [588, 384] width 560 height 490
click at [1160, 356] on textarea at bounding box center [1199, 376] width 449 height 423
click at [1153, 327] on textarea at bounding box center [1199, 376] width 449 height 423
click at [1160, 311] on textarea at bounding box center [1199, 376] width 449 height 423
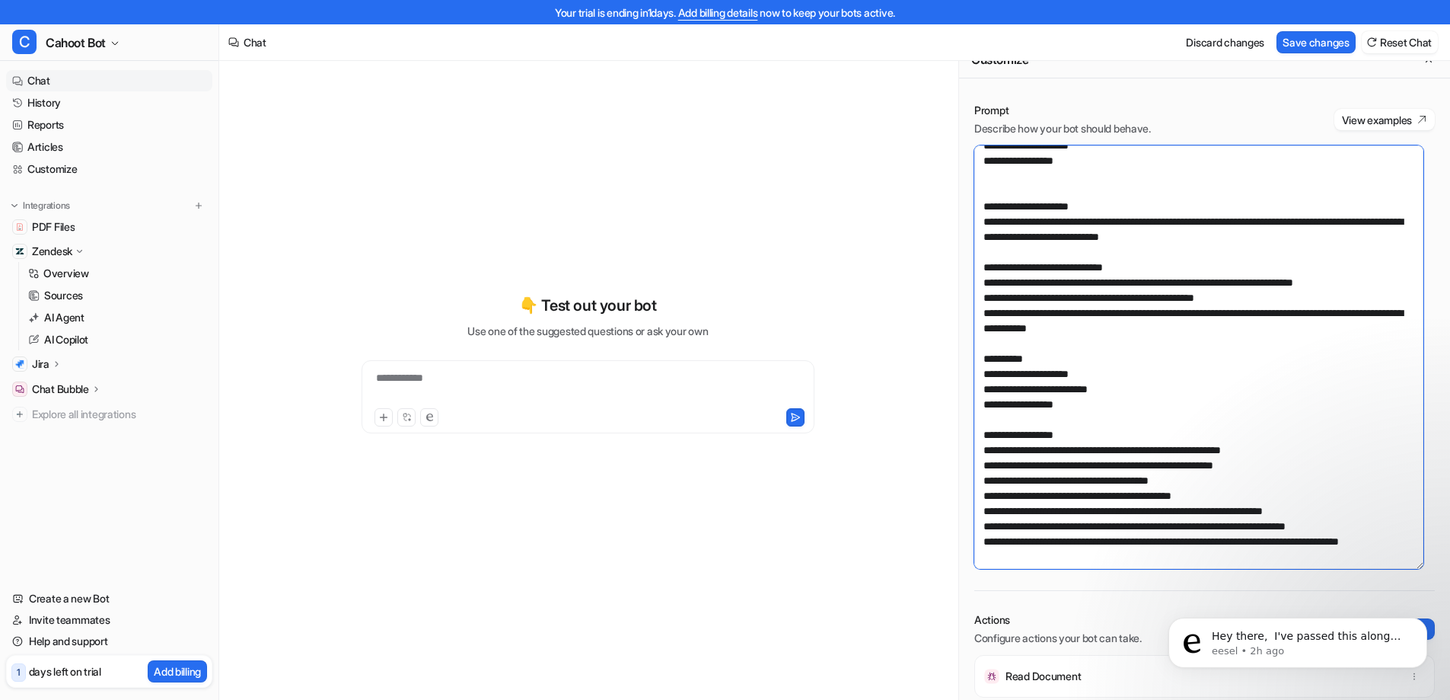
scroll to position [24, 0]
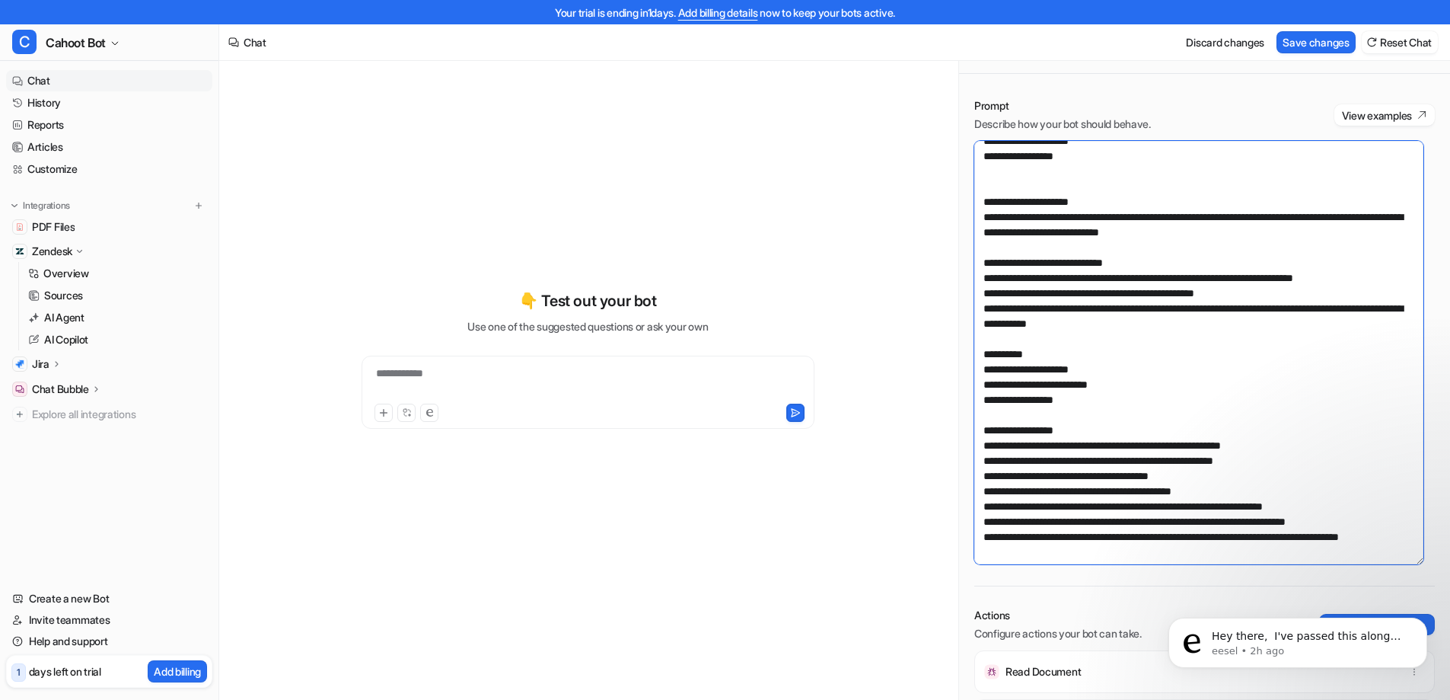
click at [1045, 254] on textarea at bounding box center [1199, 352] width 449 height 423
